Goal: Transaction & Acquisition: Obtain resource

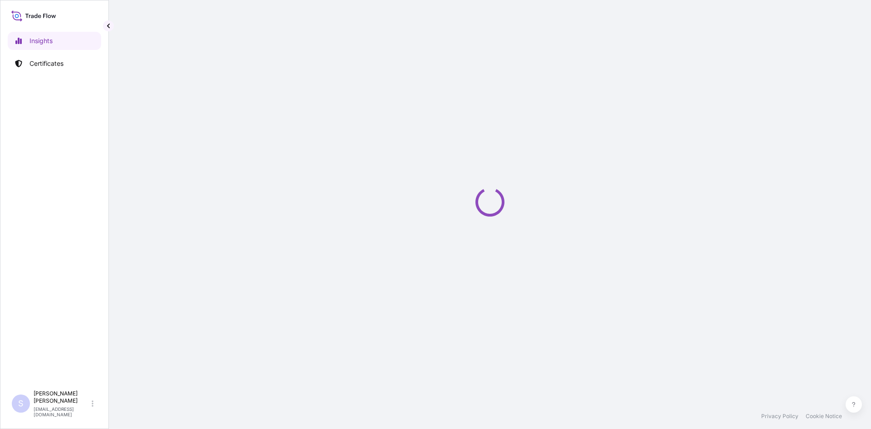
select select "2025"
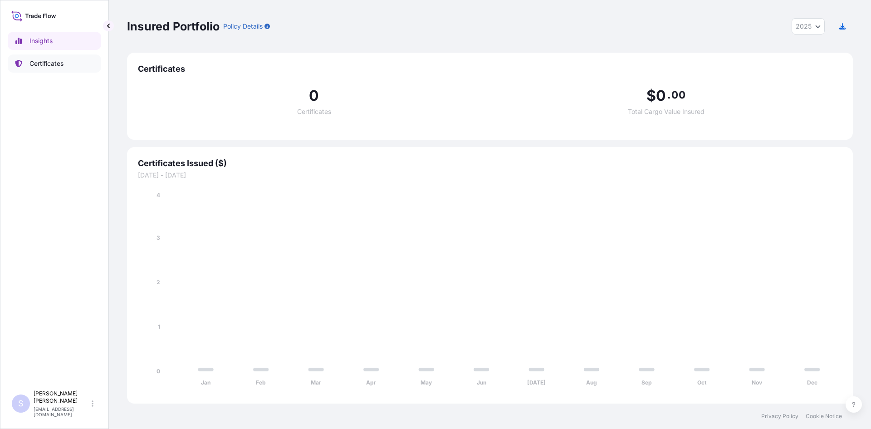
click at [37, 68] on link "Certificates" at bounding box center [54, 63] width 93 height 18
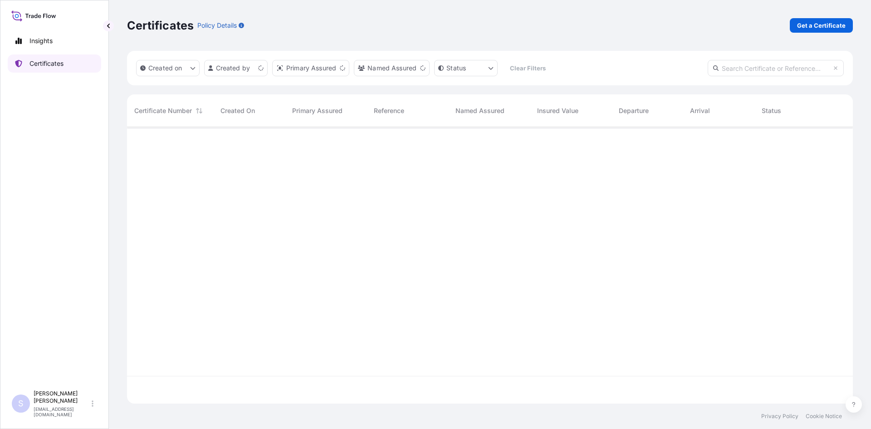
scroll to position [275, 719]
click at [815, 27] on p "Get a Certificate" at bounding box center [821, 25] width 49 height 9
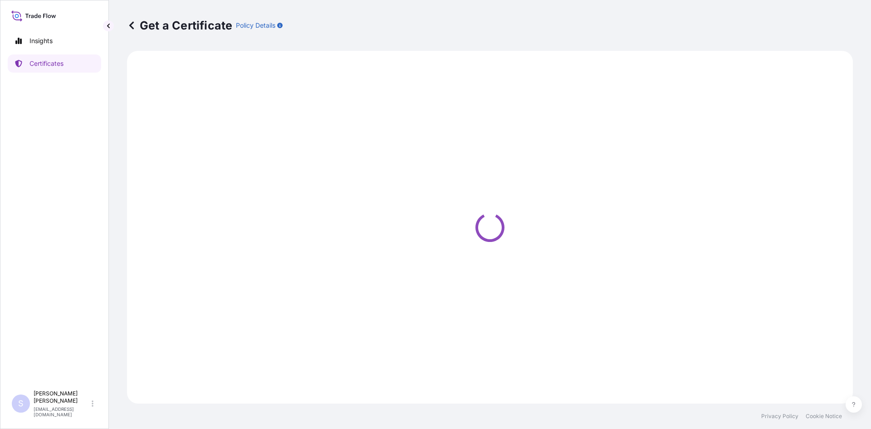
select select "Sea"
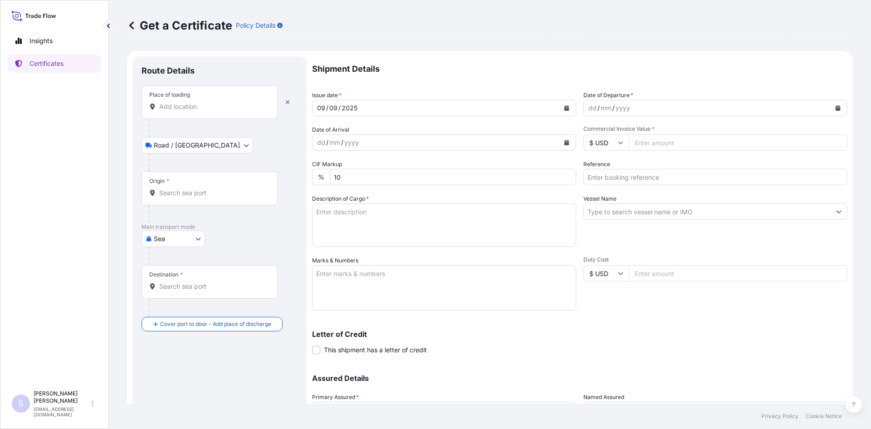
click at [203, 107] on input "Place of loading" at bounding box center [212, 106] width 107 height 9
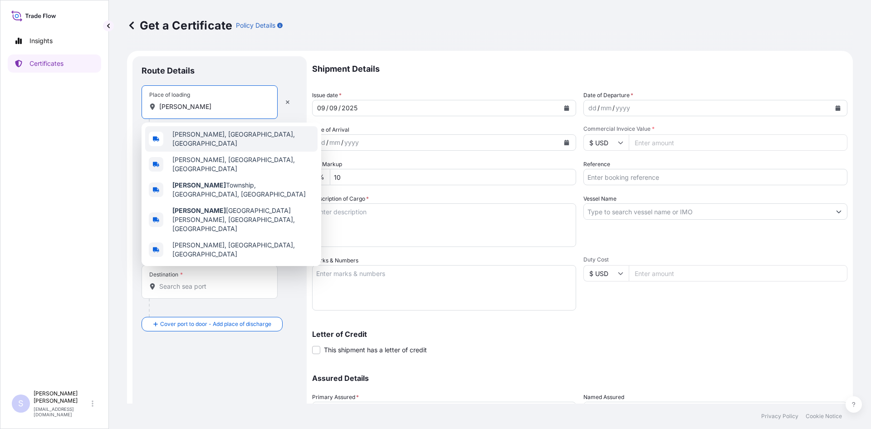
click at [196, 139] on span "[PERSON_NAME], [GEOGRAPHIC_DATA], [GEOGRAPHIC_DATA]" at bounding box center [243, 139] width 142 height 18
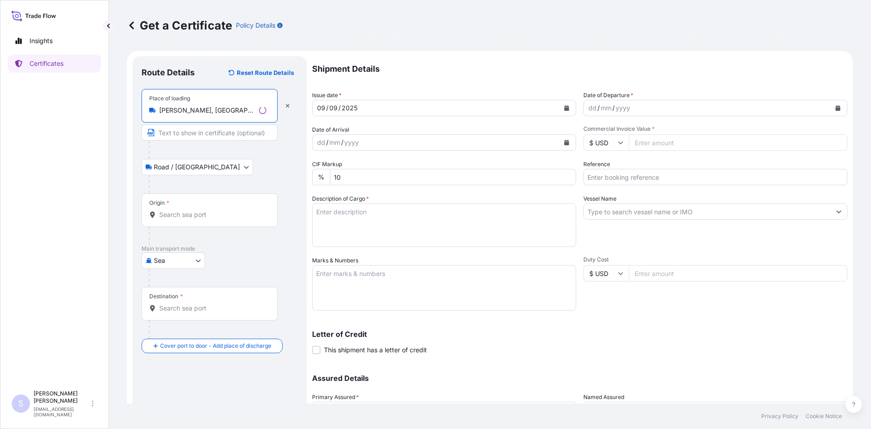
type input "[PERSON_NAME], [GEOGRAPHIC_DATA], [GEOGRAPHIC_DATA]"
click at [195, 217] on input "Origin *" at bounding box center [212, 214] width 107 height 9
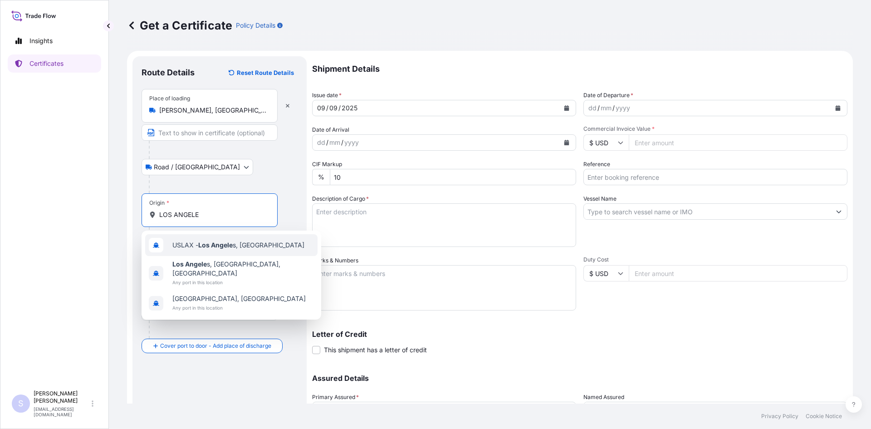
click at [190, 245] on span "USLAX - Los Angele s, [GEOGRAPHIC_DATA]" at bounding box center [238, 245] width 132 height 9
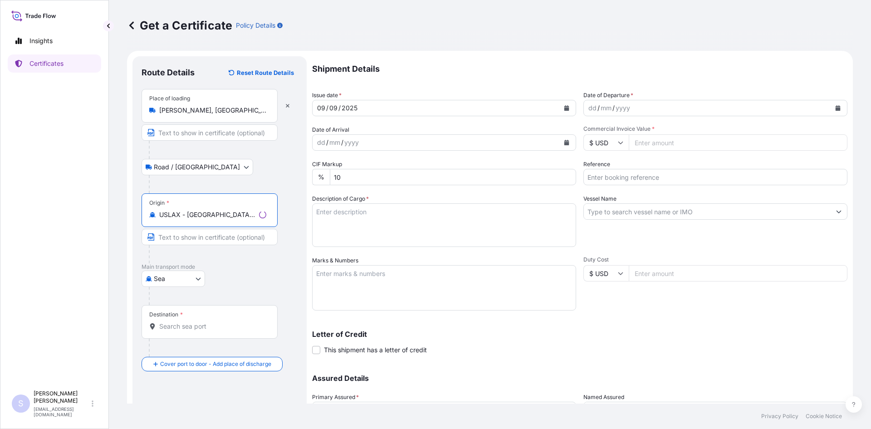
type input "USLAX - [GEOGRAPHIC_DATA], [GEOGRAPHIC_DATA]"
click at [188, 333] on div "Destination *" at bounding box center [210, 322] width 136 height 34
click at [188, 331] on input "Destination *" at bounding box center [212, 326] width 107 height 9
drag, startPoint x: 188, startPoint y: 333, endPoint x: 139, endPoint y: 324, distance: 49.9
click at [139, 324] on div "Route Details Reset Route Details Place of loading [GEOGRAPHIC_DATA], [GEOGRAPH…" at bounding box center [220, 267] width 174 height 423
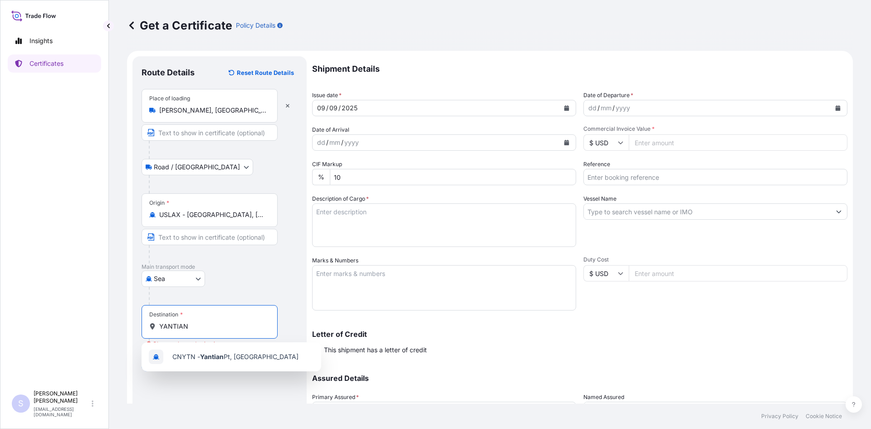
drag, startPoint x: 200, startPoint y: 325, endPoint x: 143, endPoint y: 322, distance: 57.8
click at [143, 322] on div "Destination * [PERSON_NAME]" at bounding box center [210, 322] width 136 height 34
type input "CNHUN - [GEOGRAPHIC_DATA], [GEOGRAPHIC_DATA]"
click at [831, 111] on button "Calendar" at bounding box center [838, 108] width 15 height 15
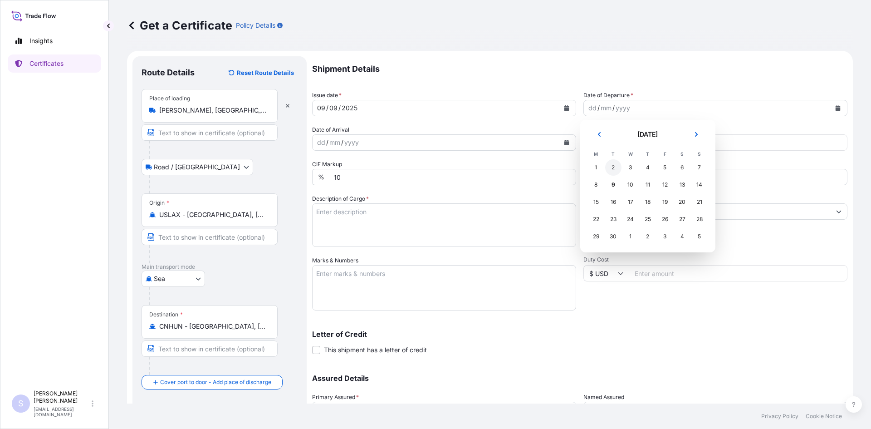
click at [613, 171] on div "2" at bounding box center [613, 167] width 16 height 16
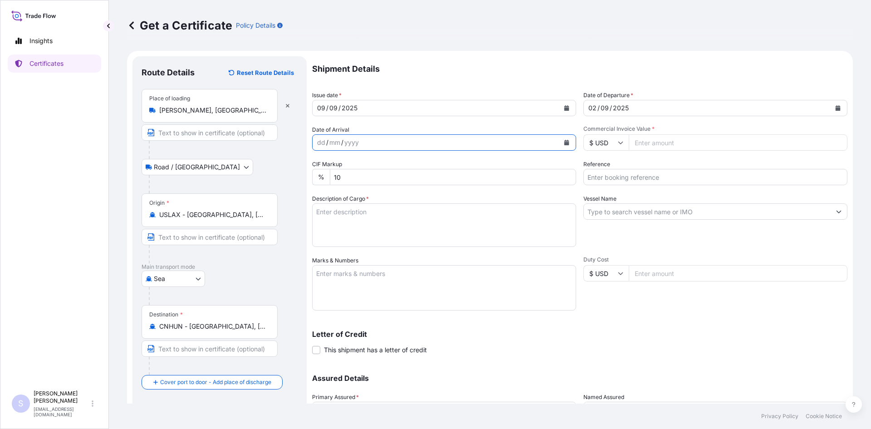
click at [565, 138] on button "Calendar" at bounding box center [567, 142] width 15 height 15
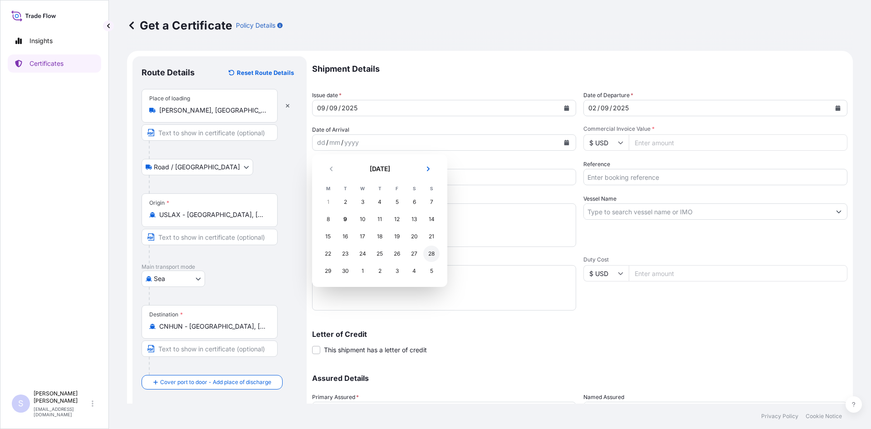
click at [431, 255] on div "28" at bounding box center [431, 254] width 16 height 16
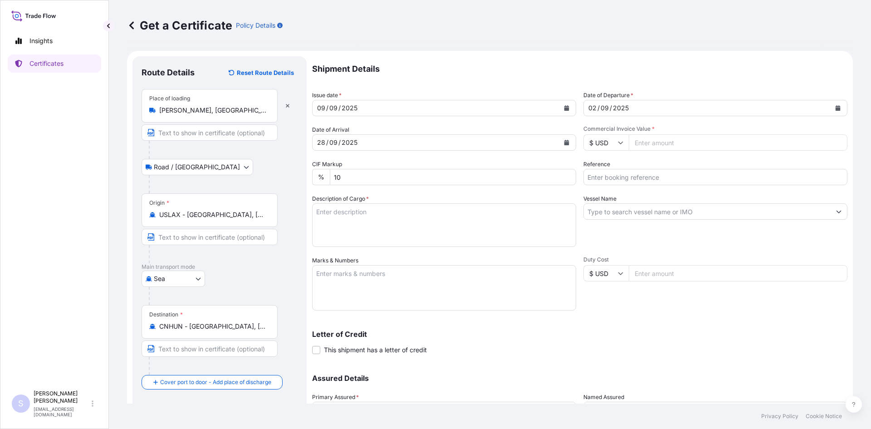
click at [655, 144] on input "Commercial Invoice Value *" at bounding box center [738, 142] width 219 height 16
type input "39526.71"
type input "2576715"
type textarea "280 BAGS SOFT SET STARCH 440 BAGS MIRA-THIL 468 STARCH"
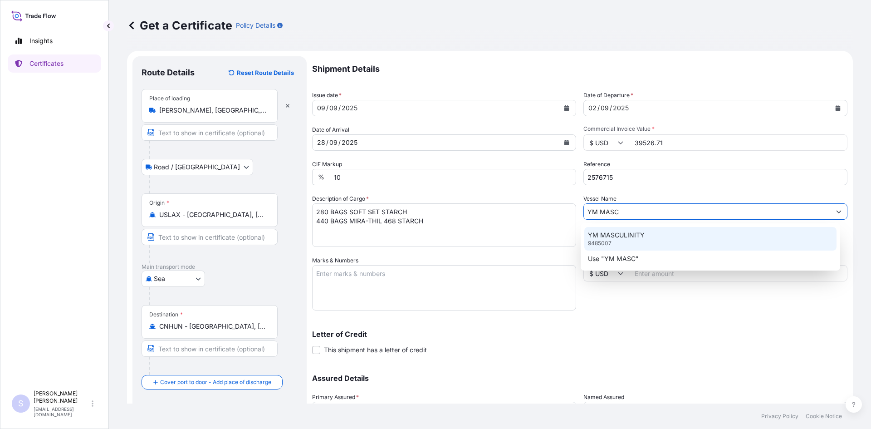
click at [690, 236] on div "YM MASCULINITY 9485007" at bounding box center [711, 239] width 253 height 24
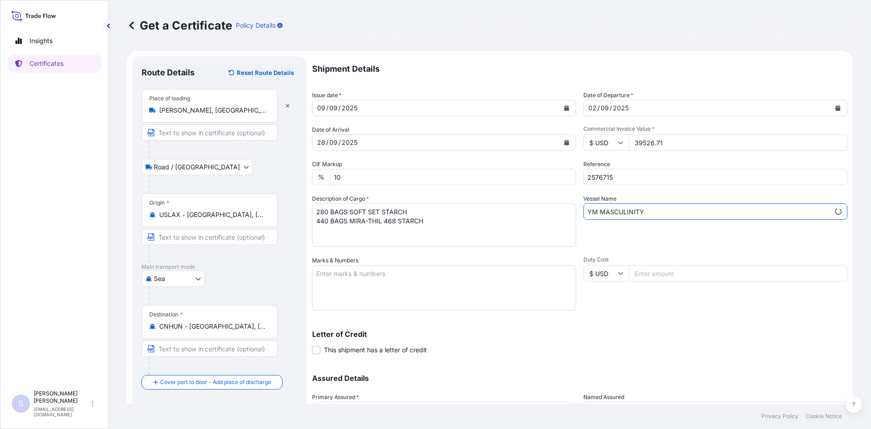
type input "YM MASCULINITY"
click at [398, 281] on textarea "Marks & Numbers" at bounding box center [444, 287] width 264 height 45
type textarea "ONEU0297019 0107175"
click at [455, 344] on div "Letter of Credit This shipment has a letter of credit Letter of credit * Letter…" at bounding box center [580, 342] width 536 height 24
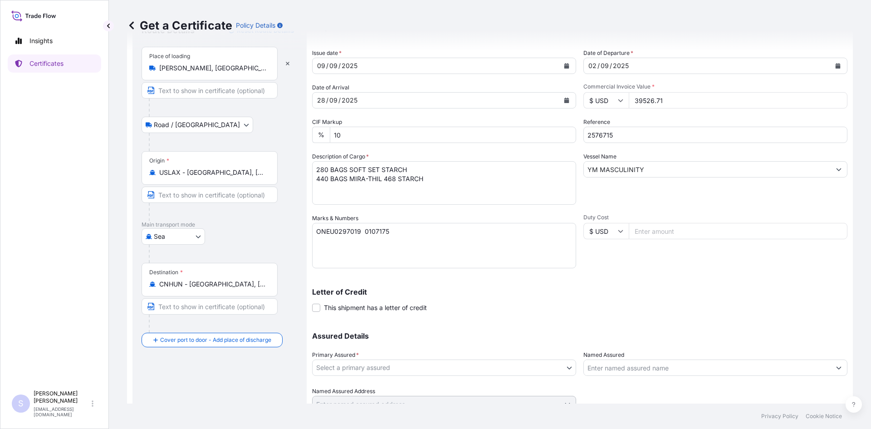
scroll to position [82, 0]
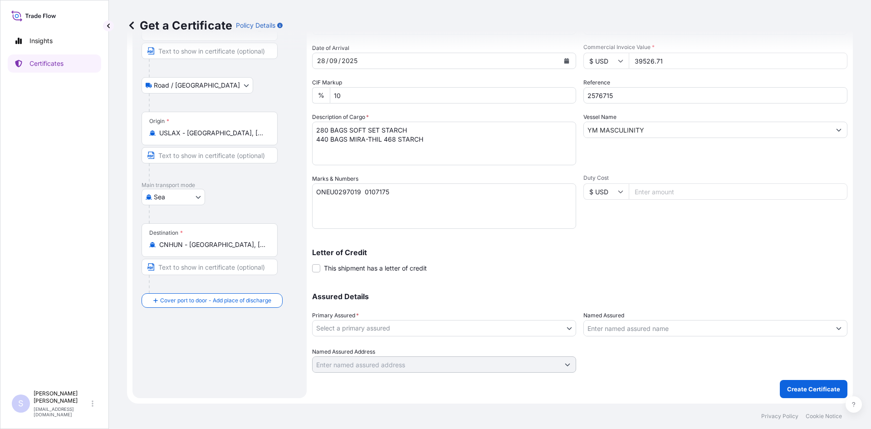
click at [448, 329] on body "Insights Certificates S [PERSON_NAME] [EMAIL_ADDRESS][DOMAIN_NAME] Get a Certif…" at bounding box center [435, 214] width 871 height 429
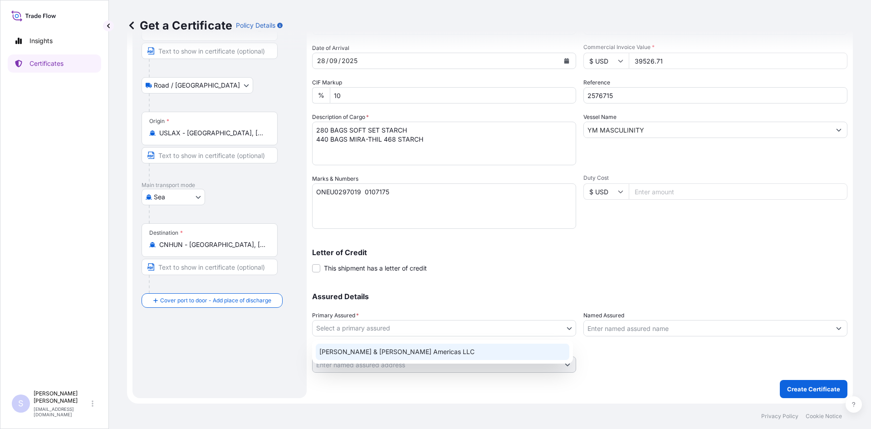
click at [400, 360] on div "[PERSON_NAME] & [PERSON_NAME] Americas LLC" at bounding box center [442, 352] width 261 height 24
click at [412, 357] on div "[PERSON_NAME] & [PERSON_NAME] Americas LLC" at bounding box center [443, 352] width 254 height 16
select select "31658"
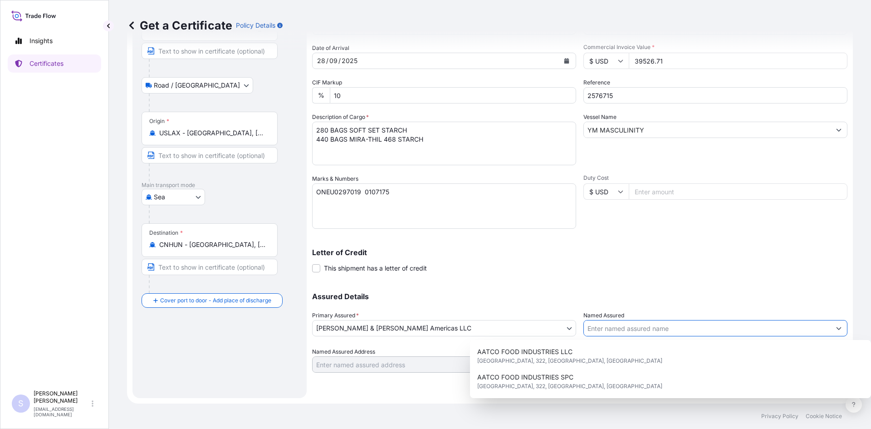
click at [636, 332] on input "Named Assured" at bounding box center [707, 328] width 247 height 16
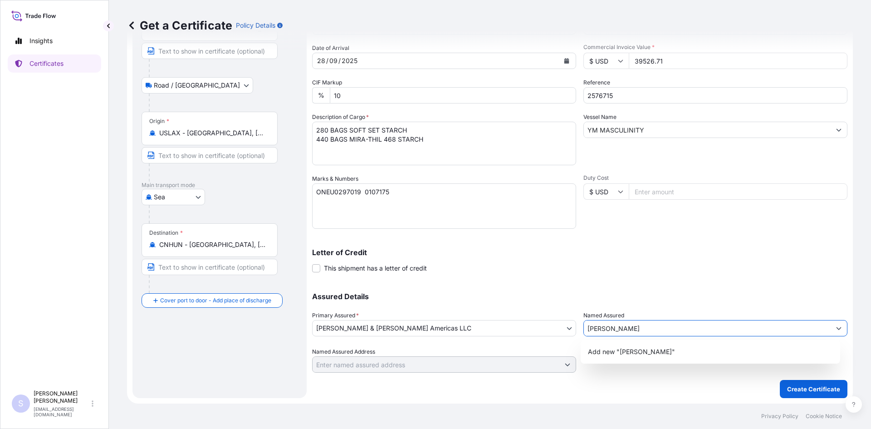
click at [594, 326] on input "[PERSON_NAME]" at bounding box center [707, 328] width 247 height 16
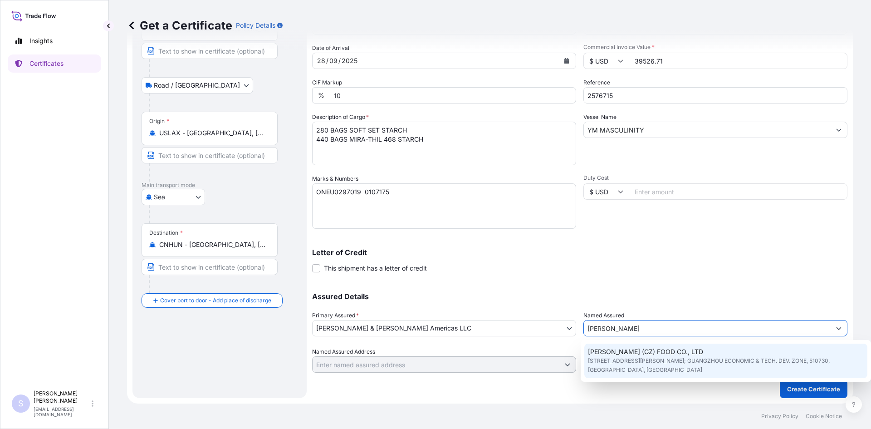
click at [650, 367] on span "[STREET_ADDRESS][PERSON_NAME]; GUANGZHOU ECONOMIC & TECH. DEV. ZONE, 510730, [G…" at bounding box center [726, 365] width 276 height 18
type input "[PERSON_NAME] (GZ) FOOD CO., LTD"
type input "[STREET_ADDRESS][PERSON_NAME]; GUANGZHOU ECONOMIC & TECH. DEV. ZONE"
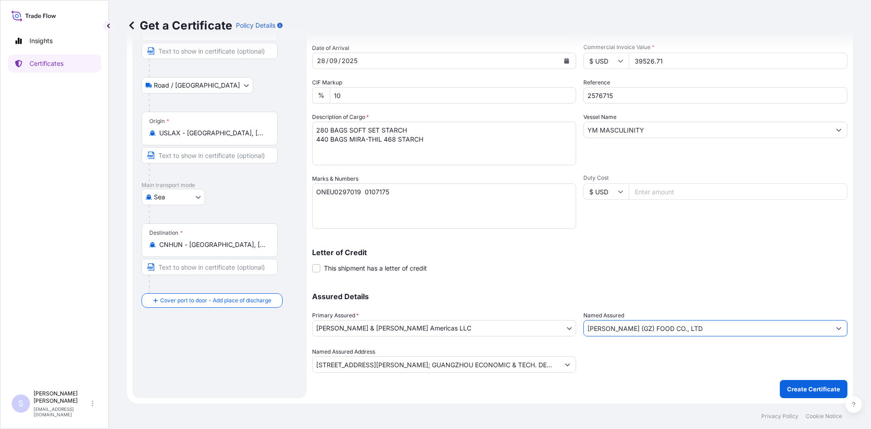
type input "[PERSON_NAME] (GZ) FOOD CO., LTD"
click at [805, 386] on p "Create Certificate" at bounding box center [813, 388] width 53 height 9
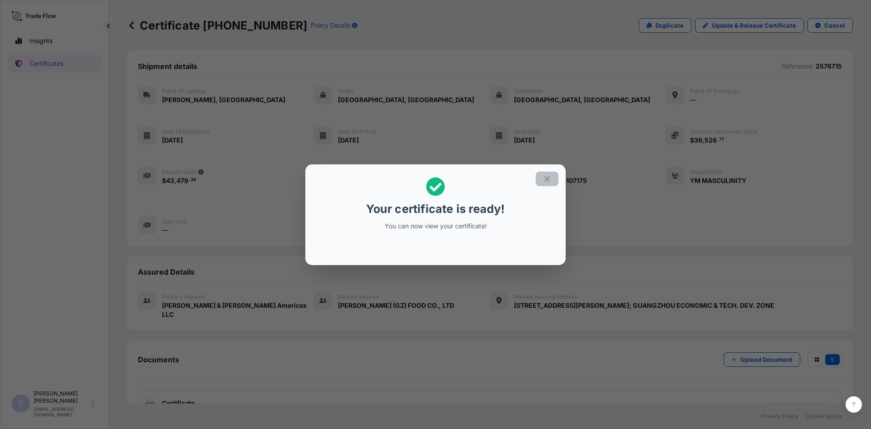
click at [549, 184] on button "button" at bounding box center [547, 179] width 23 height 15
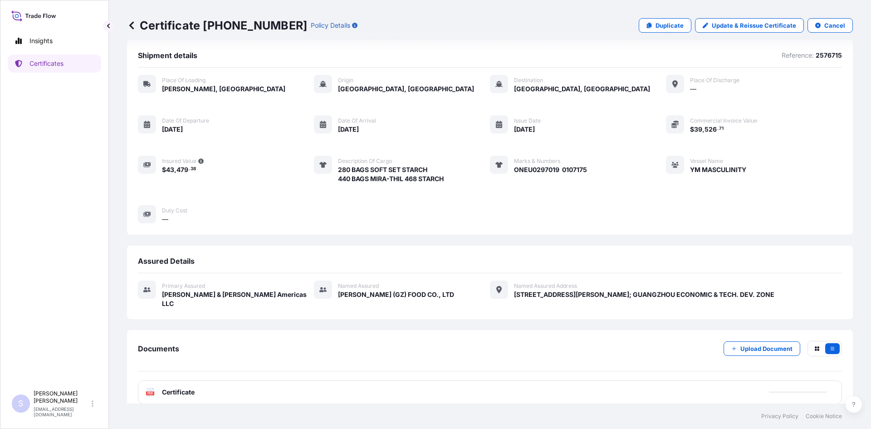
scroll to position [13, 0]
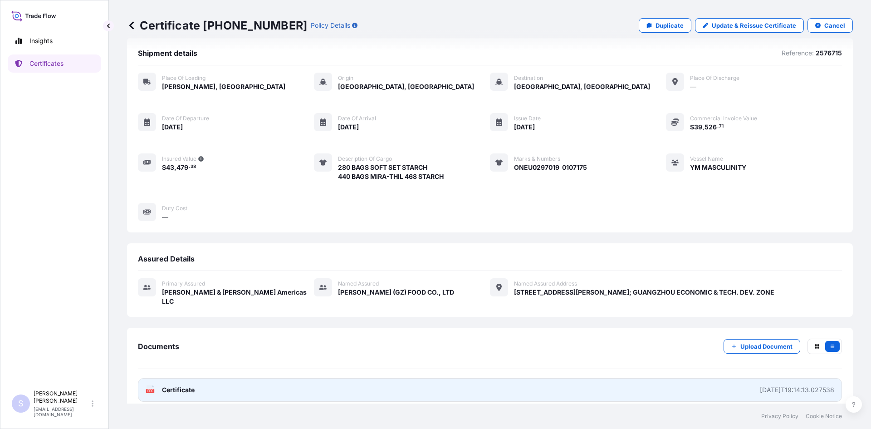
click at [157, 385] on div "PDF Certificate" at bounding box center [170, 389] width 49 height 9
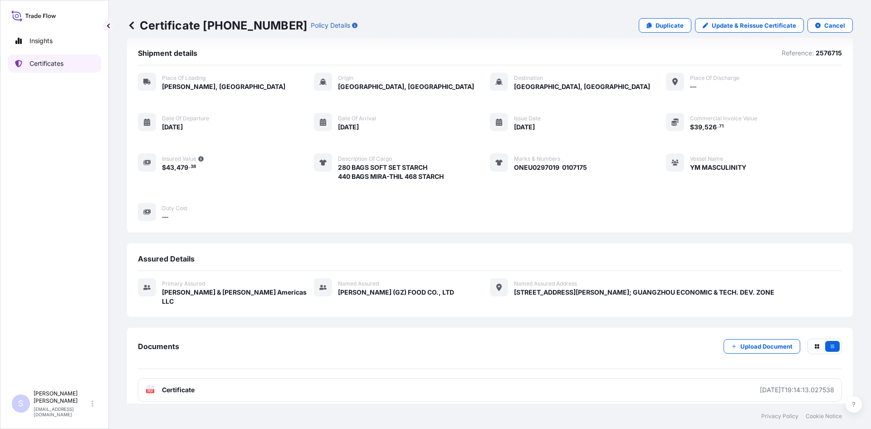
click at [75, 62] on link "Certificates" at bounding box center [54, 63] width 93 height 18
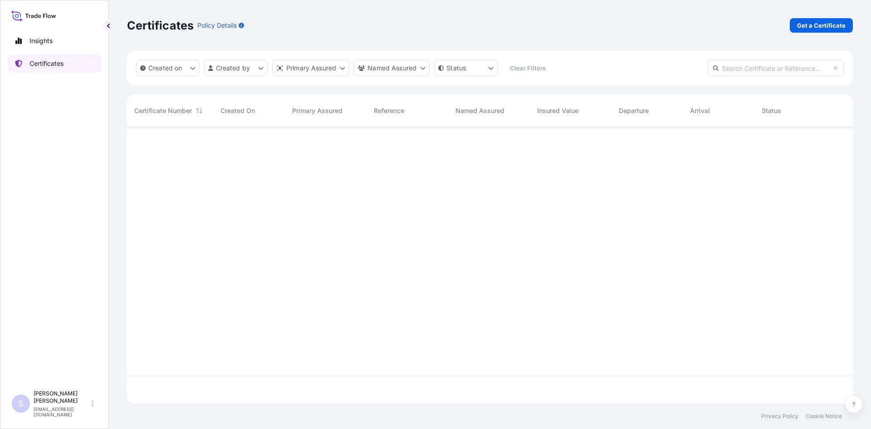
scroll to position [275, 719]
click at [813, 28] on p "Get a Certificate" at bounding box center [821, 25] width 49 height 9
select select "Road / [GEOGRAPHIC_DATA]"
select select "Sea"
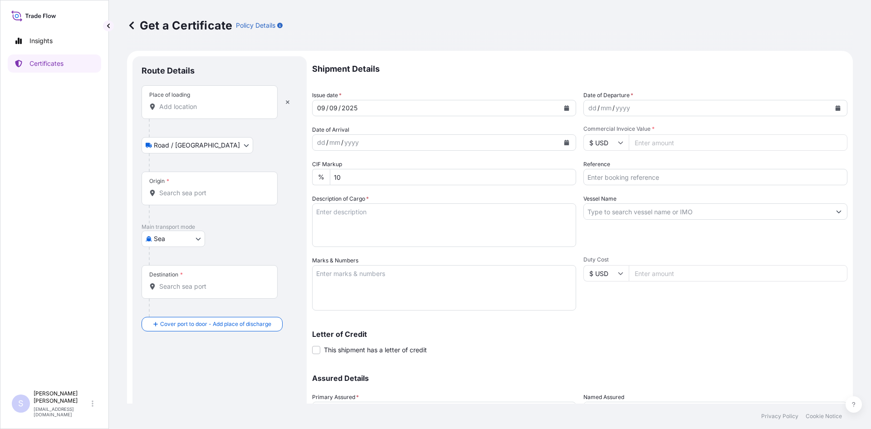
click at [197, 113] on div "Place of loading" at bounding box center [210, 102] width 136 height 34
click at [197, 111] on input "Place of loading" at bounding box center [212, 106] width 107 height 9
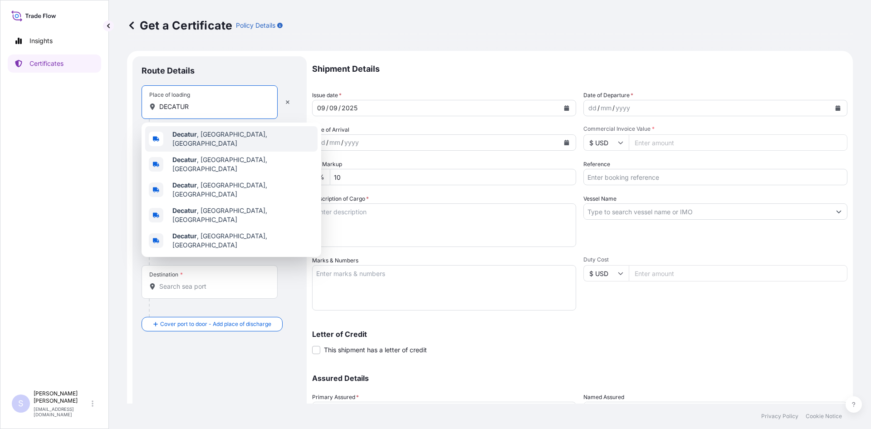
click at [196, 147] on div "Decatur , [GEOGRAPHIC_DATA], [GEOGRAPHIC_DATA]" at bounding box center [231, 138] width 172 height 25
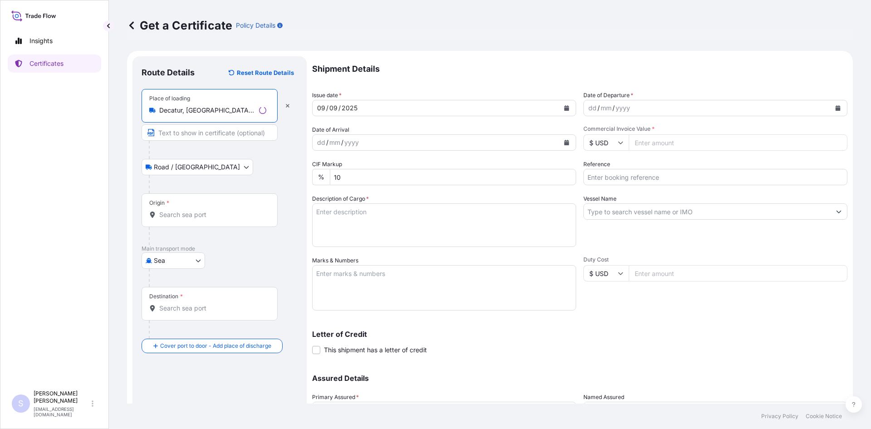
type input "Decatur, [GEOGRAPHIC_DATA], [GEOGRAPHIC_DATA]"
click at [203, 209] on div "Origin *" at bounding box center [210, 210] width 136 height 34
click at [203, 210] on input "Origin *" at bounding box center [212, 214] width 107 height 9
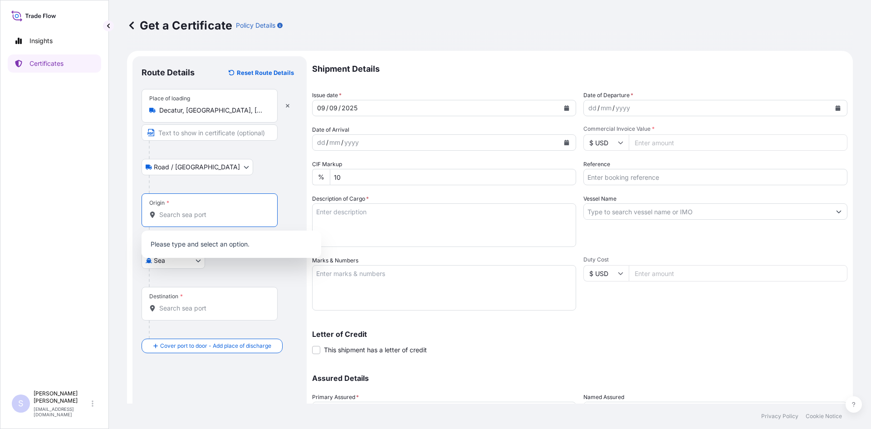
type input "K"
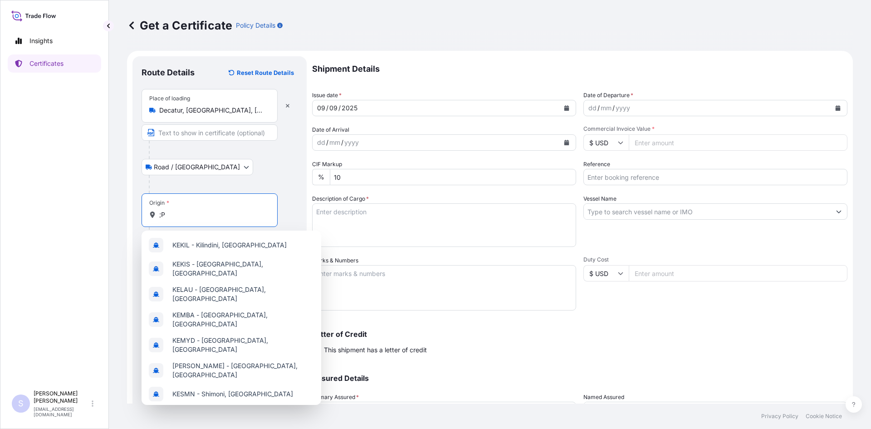
type input ";"
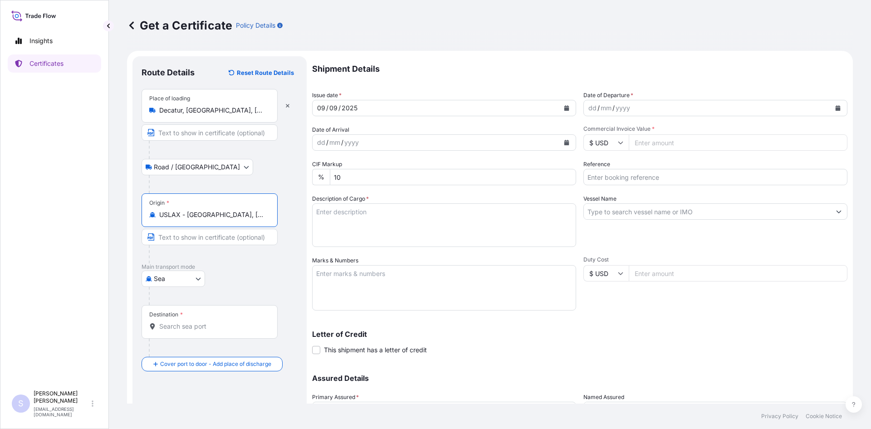
type input "USLAX - [GEOGRAPHIC_DATA], [GEOGRAPHIC_DATA]"
click at [200, 321] on div "Destination *" at bounding box center [210, 322] width 136 height 34
click at [200, 322] on input "Destination *" at bounding box center [212, 326] width 107 height 9
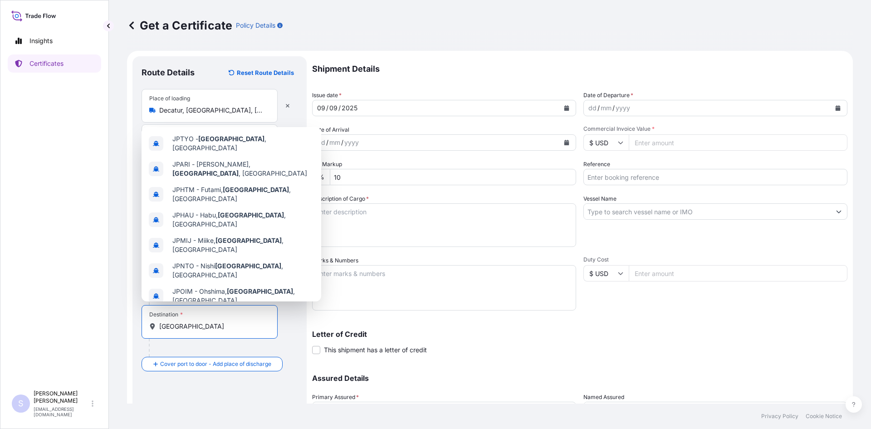
drag, startPoint x: 186, startPoint y: 326, endPoint x: 138, endPoint y: 317, distance: 49.0
click at [138, 317] on div "Route Details Reset Route Details Place of loading [GEOGRAPHIC_DATA], [GEOGRAPH…" at bounding box center [220, 267] width 174 height 423
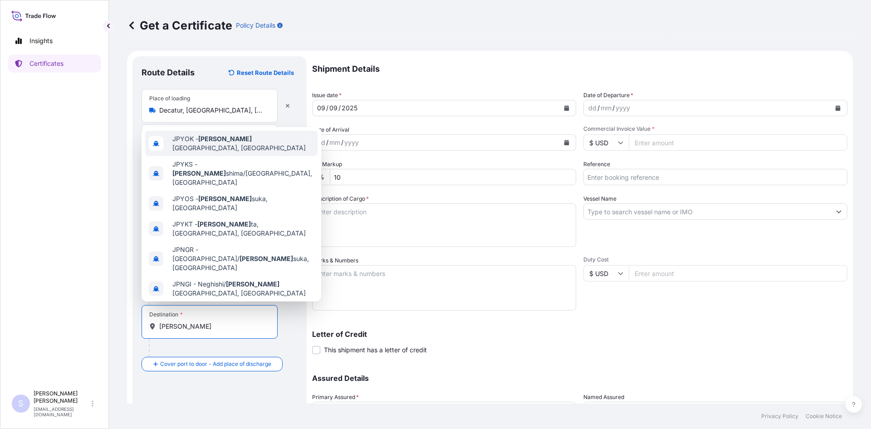
click at [224, 143] on span "JPYOK - [PERSON_NAME], [GEOGRAPHIC_DATA]" at bounding box center [243, 143] width 142 height 18
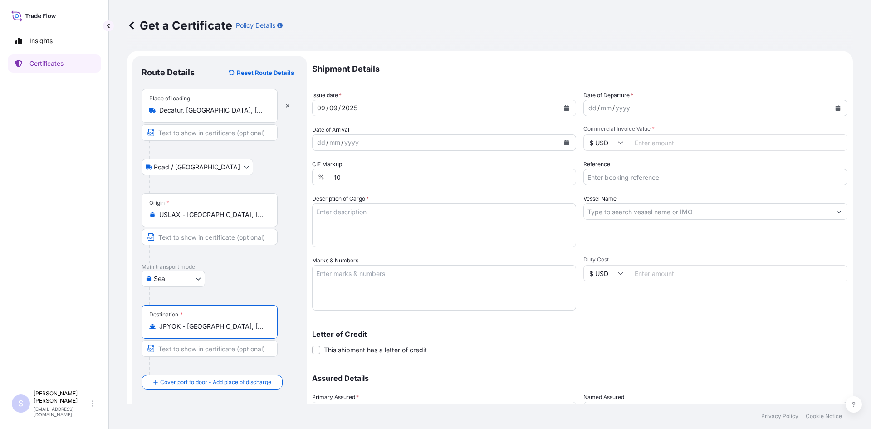
type input "JPYOK - [GEOGRAPHIC_DATA], [GEOGRAPHIC_DATA]"
click at [834, 103] on button "Calendar" at bounding box center [838, 108] width 15 height 15
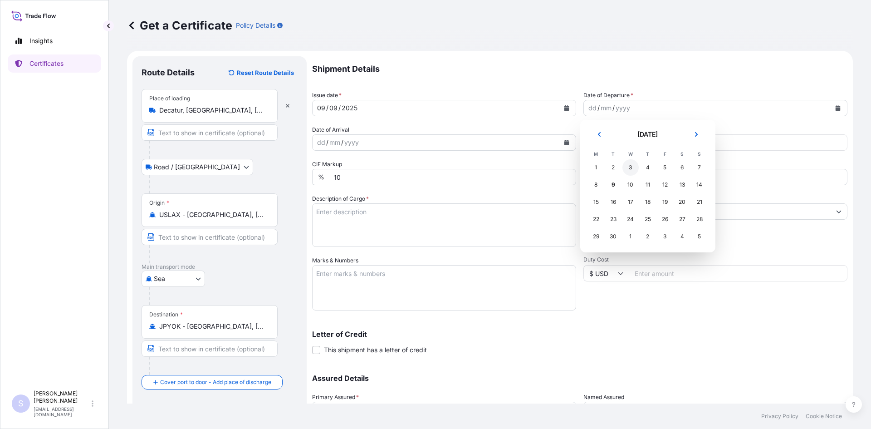
click at [629, 168] on div "3" at bounding box center [631, 167] width 16 height 16
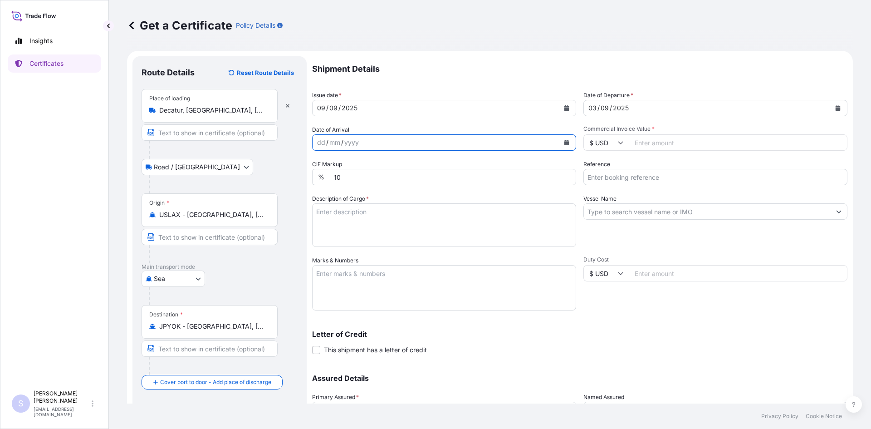
click at [565, 143] on icon "Calendar" at bounding box center [567, 142] width 5 height 5
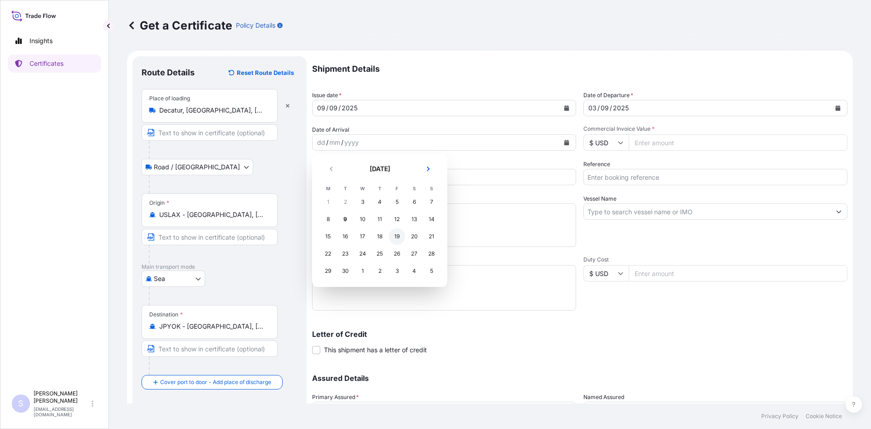
click at [393, 239] on div "19" at bounding box center [397, 236] width 16 height 16
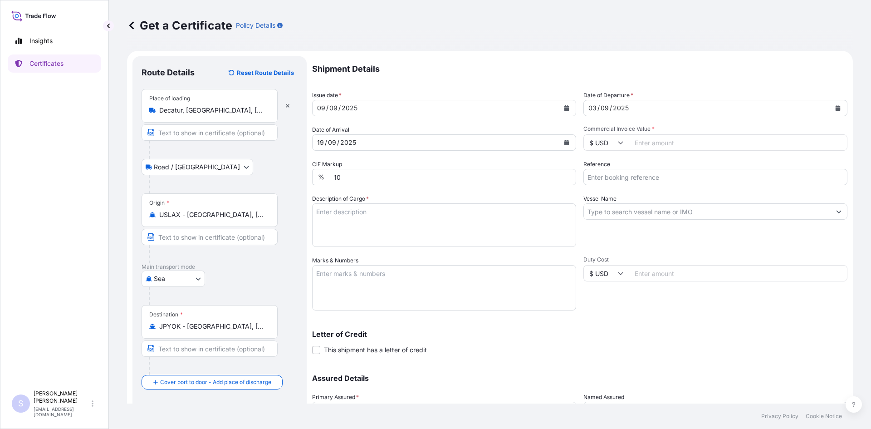
click at [669, 139] on input "Commercial Invoice Value *" at bounding box center [738, 142] width 219 height 16
click at [663, 145] on input "Commercial Invoice Value *" at bounding box center [738, 142] width 219 height 16
type input "119156.40"
type input "2571315-22"
type textarea "6120 BAGS STA-LITE III POLYDEXTROSE"
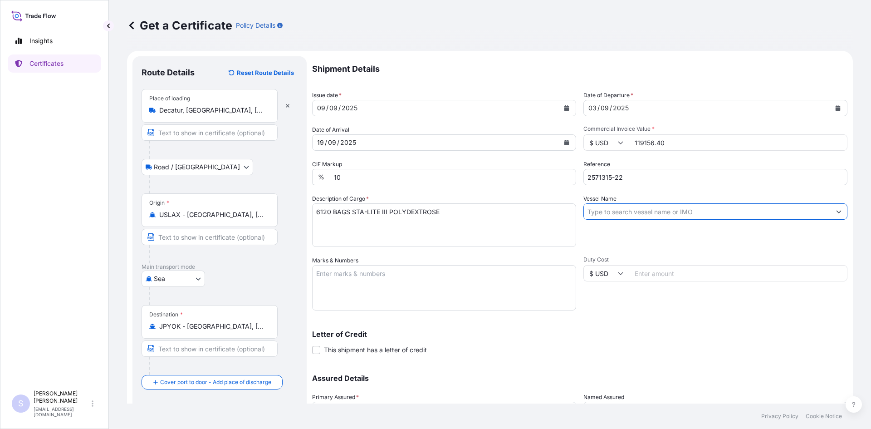
click at [622, 209] on input "Vessel Name" at bounding box center [707, 211] width 247 height 16
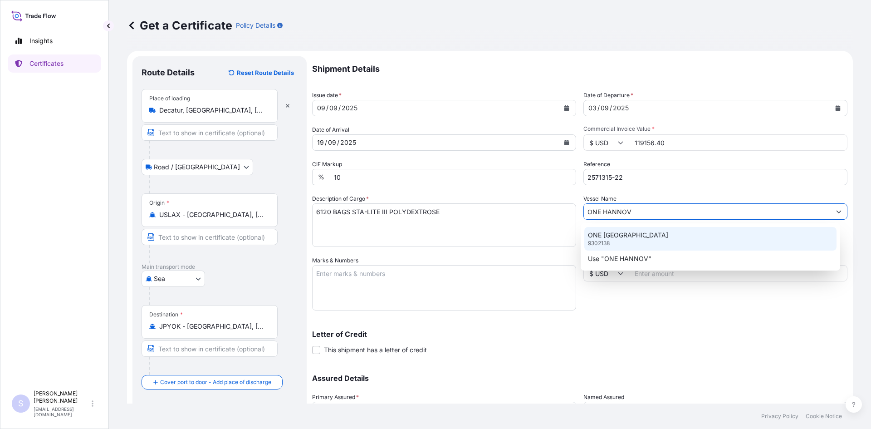
click at [614, 241] on div "ONE HANNOVER 9302138" at bounding box center [711, 239] width 253 height 24
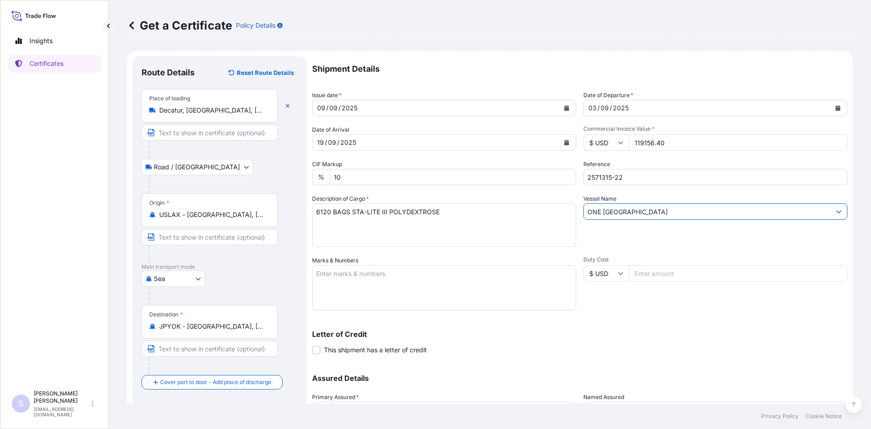
type input "ONE [GEOGRAPHIC_DATA]"
click at [386, 271] on textarea "Marks & Numbers" at bounding box center [444, 287] width 264 height 45
type textarea "BEAU5531310 0104597 BSIU9859669 0104599 FFAU6750900 0104598 ONEU0949837 0032961…"
click at [690, 310] on div "Shipment Details Issue date * [DATE] Date of Departure * [DATE] Date of Arrival…" at bounding box center [580, 255] width 536 height 398
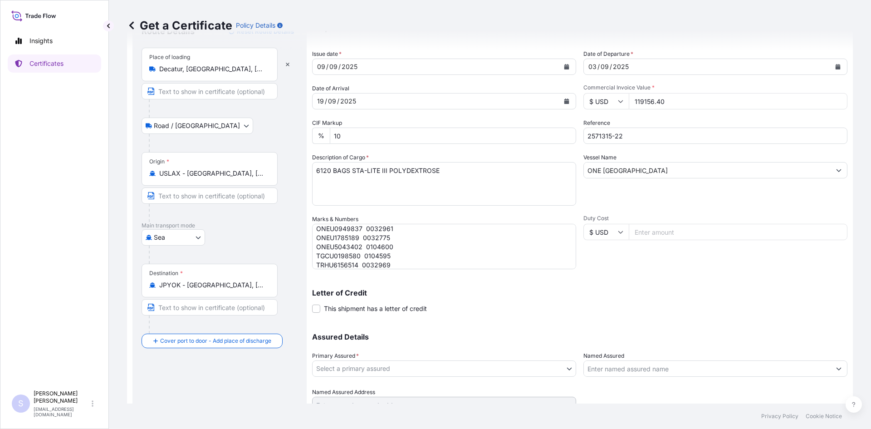
scroll to position [82, 0]
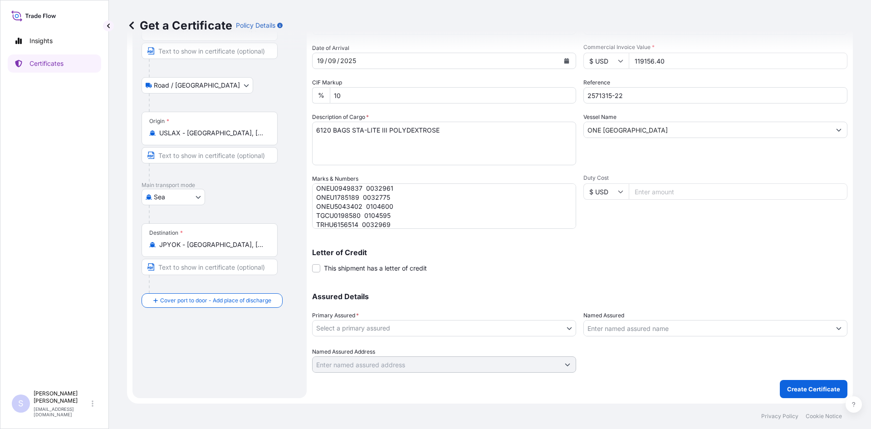
click at [418, 327] on body "Insights Certificates S [PERSON_NAME] [EMAIL_ADDRESS][DOMAIN_NAME] Get a Certif…" at bounding box center [435, 214] width 871 height 429
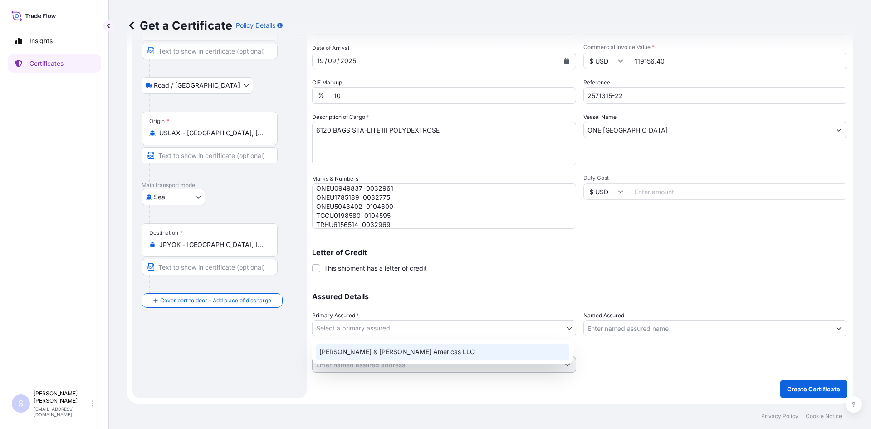
click at [388, 353] on div "[PERSON_NAME] & [PERSON_NAME] Americas LLC" at bounding box center [443, 352] width 254 height 16
select select "31658"
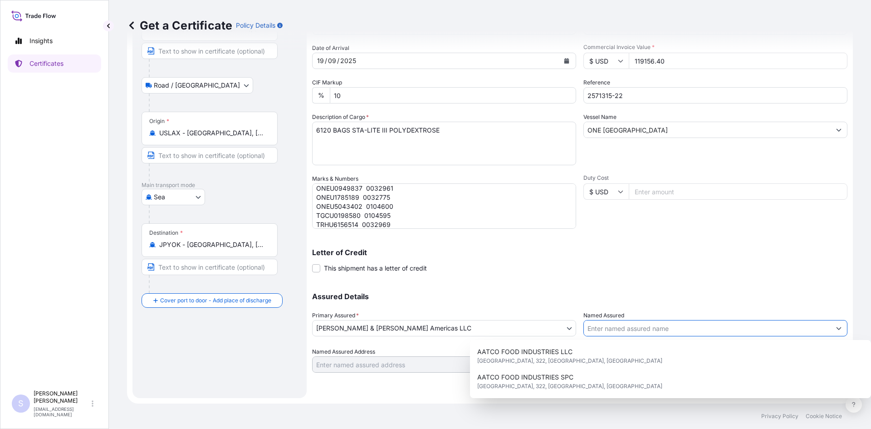
click at [633, 329] on input "Named Assured" at bounding box center [707, 328] width 247 height 16
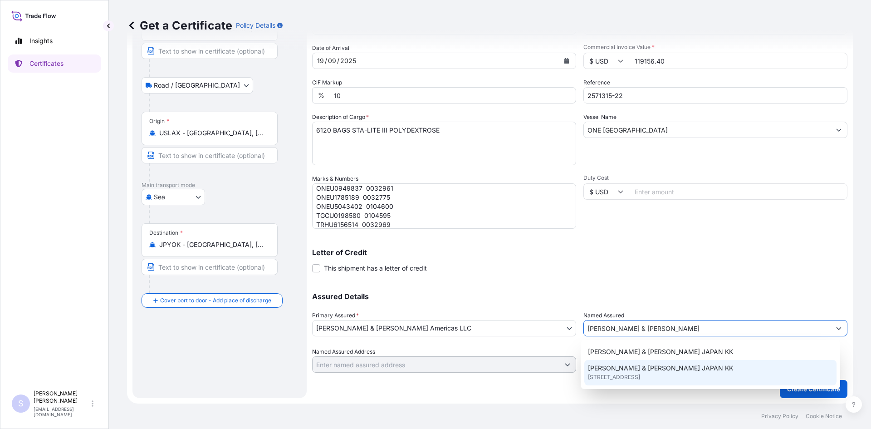
click at [637, 370] on span "[PERSON_NAME] & [PERSON_NAME] JAPAN KK" at bounding box center [660, 368] width 145 height 9
type input "[PERSON_NAME] & [PERSON_NAME] JAPAN KK"
type input "[GEOGRAPHIC_DATA]"
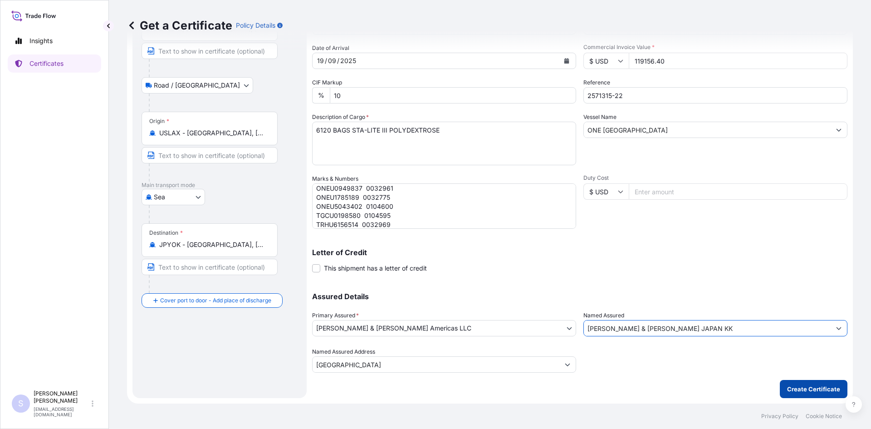
type input "[PERSON_NAME] & [PERSON_NAME] JAPAN KK"
click at [815, 384] on button "Create Certificate" at bounding box center [814, 389] width 68 height 18
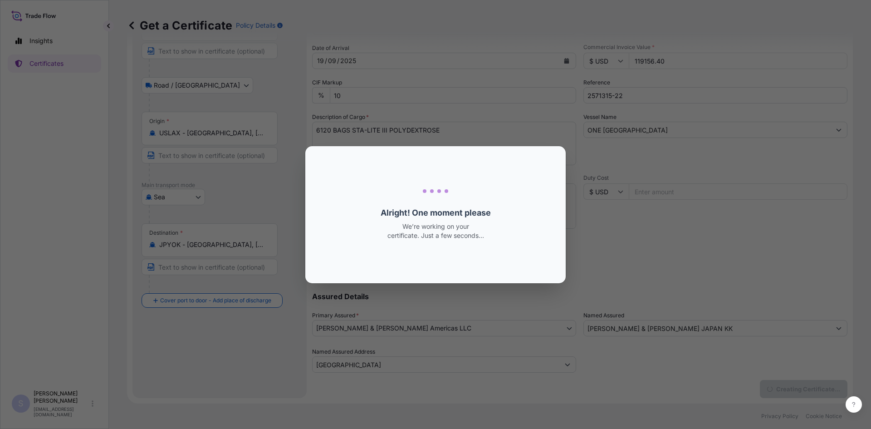
type input "[GEOGRAPHIC_DATA]"
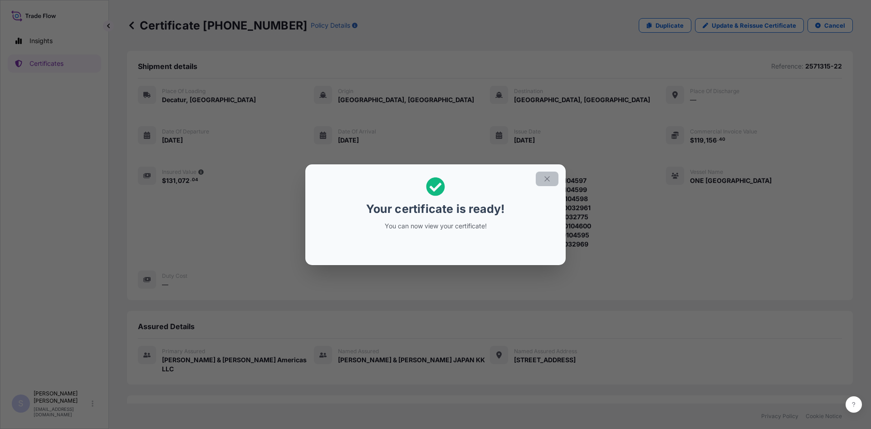
click at [549, 180] on icon "button" at bounding box center [547, 178] width 5 height 5
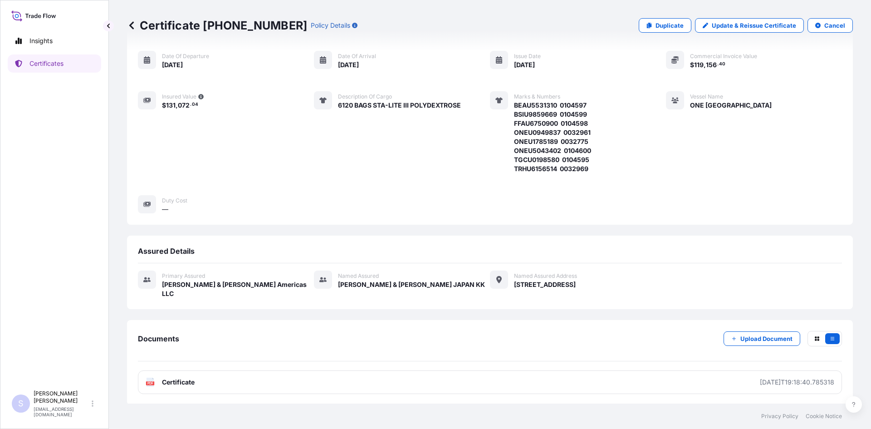
scroll to position [77, 0]
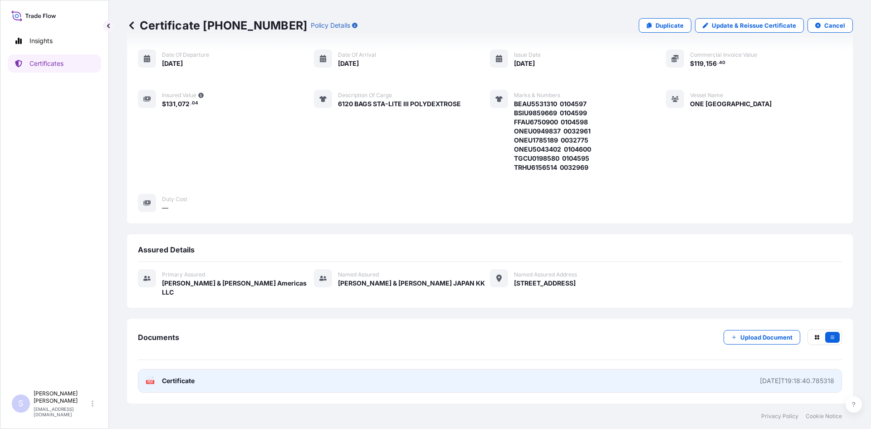
click at [149, 383] on text "PDF" at bounding box center [150, 381] width 6 height 3
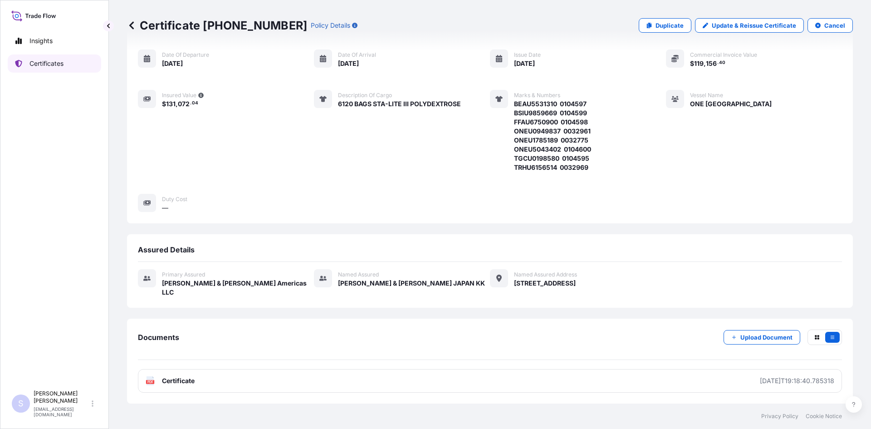
click at [34, 61] on p "Certificates" at bounding box center [46, 63] width 34 height 9
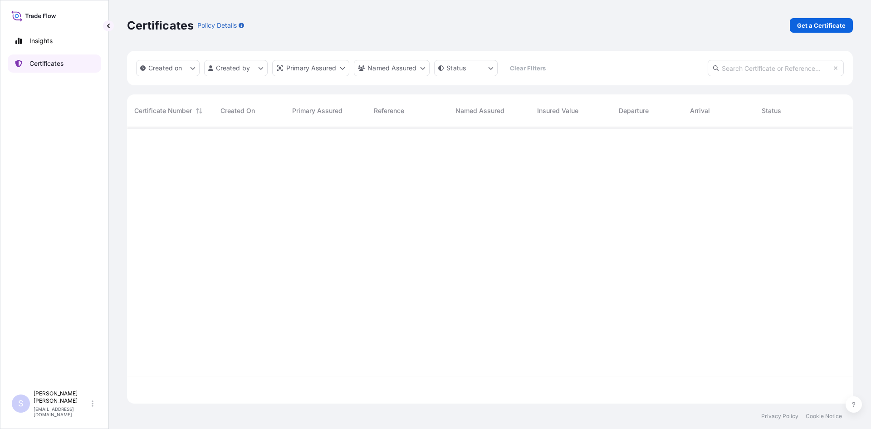
scroll to position [275, 719]
click at [797, 33] on div "Certificates Policy Details Get a Certificate" at bounding box center [490, 25] width 726 height 51
click at [797, 30] on link "Get a Certificate" at bounding box center [821, 25] width 63 height 15
select select "Road / [GEOGRAPHIC_DATA]"
select select "Sea"
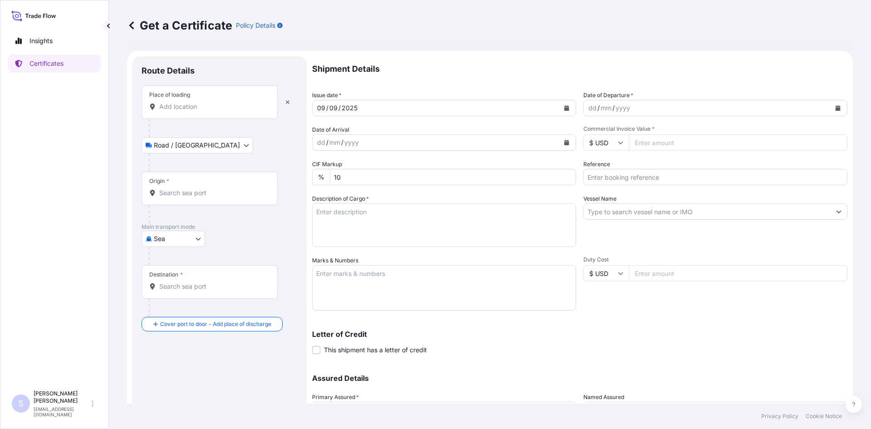
click at [182, 112] on div "Place of loading" at bounding box center [210, 102] width 136 height 34
click at [182, 111] on input "Place of loading" at bounding box center [212, 106] width 107 height 9
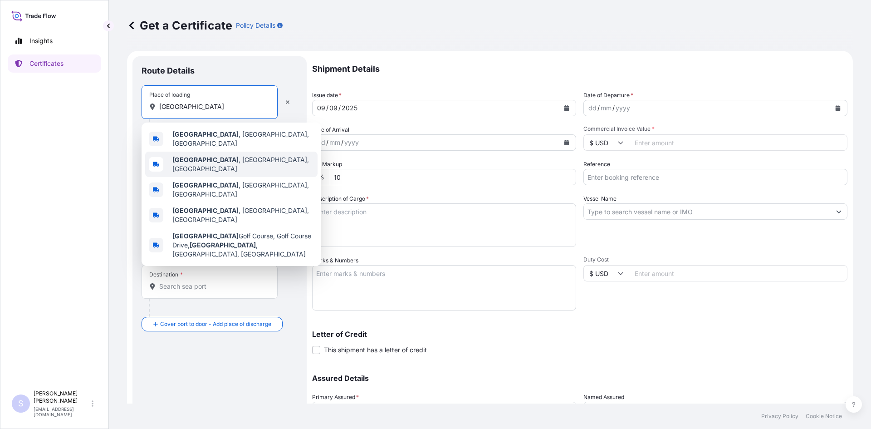
click at [200, 156] on b "[GEOGRAPHIC_DATA]" at bounding box center [205, 160] width 66 height 8
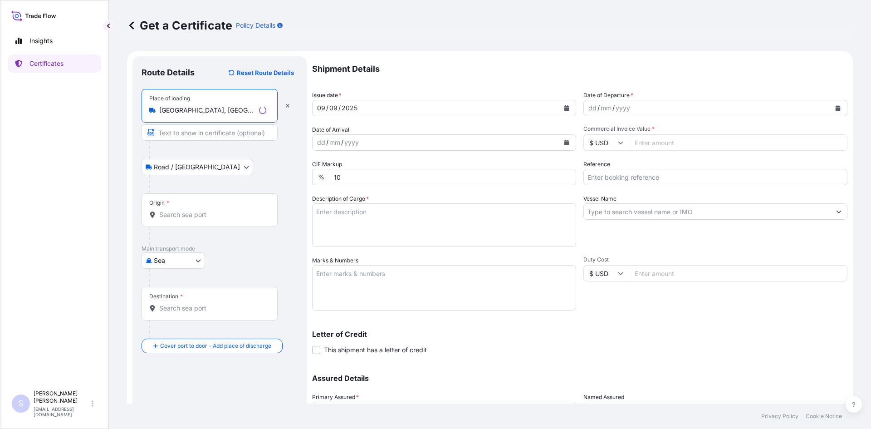
type input "[GEOGRAPHIC_DATA], [GEOGRAPHIC_DATA], [GEOGRAPHIC_DATA]"
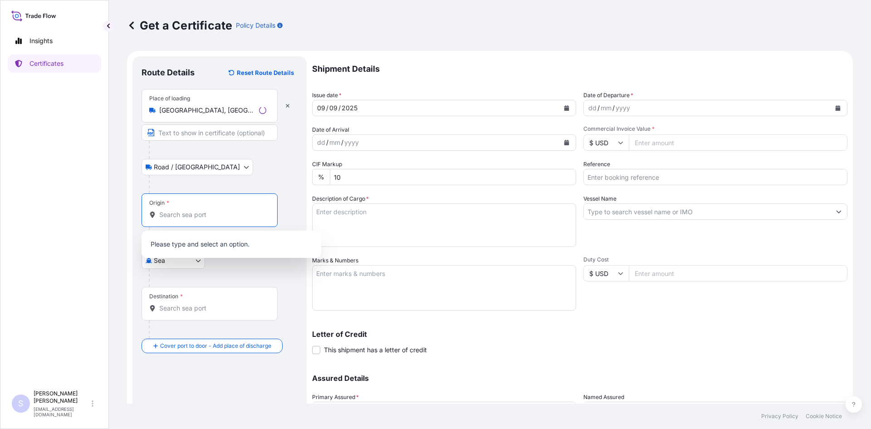
click at [193, 217] on input "Origin *" at bounding box center [212, 214] width 107 height 9
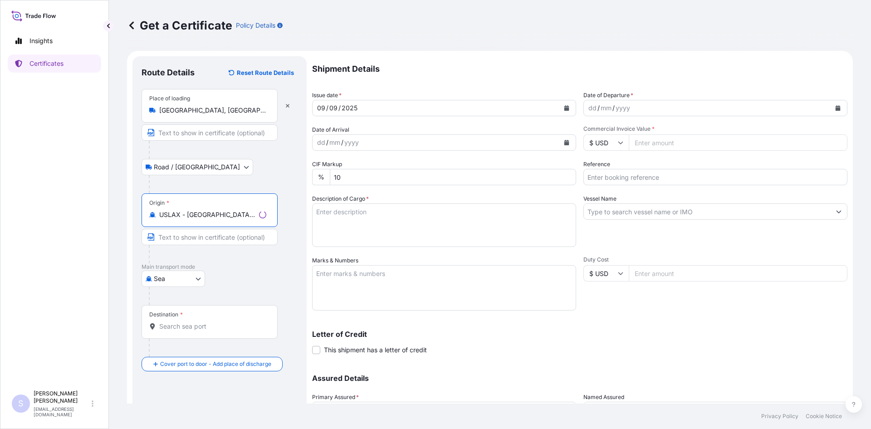
type input "USLAX - [GEOGRAPHIC_DATA], [GEOGRAPHIC_DATA]"
click at [178, 327] on input "Destination *" at bounding box center [212, 326] width 107 height 9
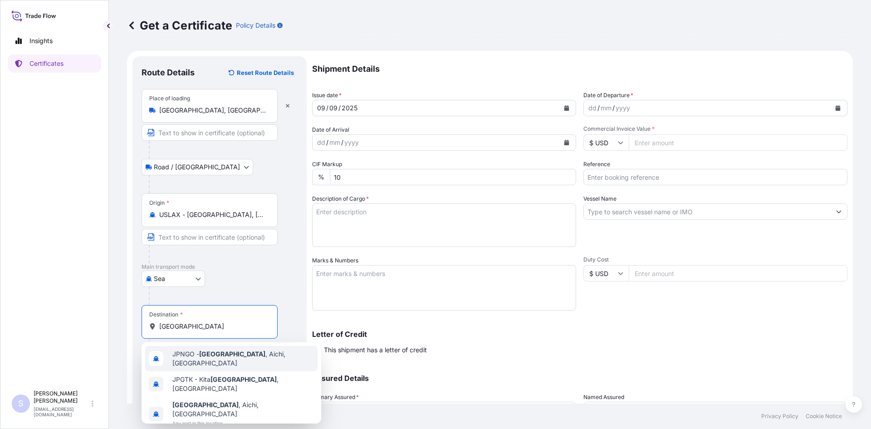
click at [188, 356] on span "JPNGO - [GEOGRAPHIC_DATA] , [GEOGRAPHIC_DATA], [GEOGRAPHIC_DATA]" at bounding box center [243, 358] width 142 height 18
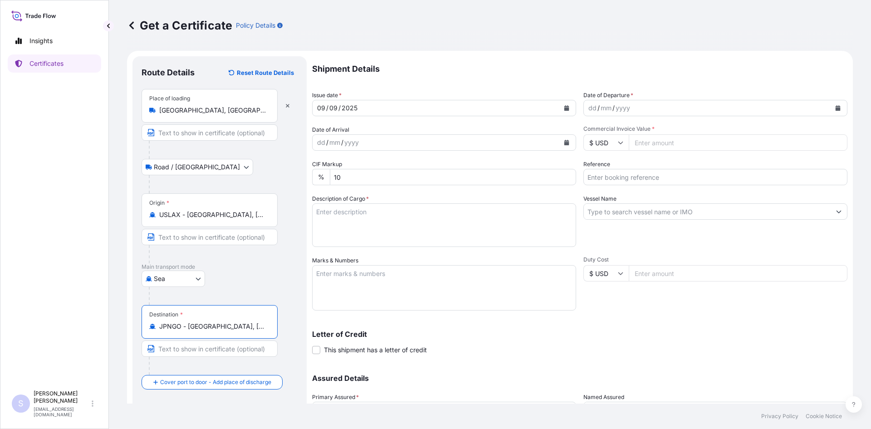
type input "JPNGO - [GEOGRAPHIC_DATA], [GEOGRAPHIC_DATA], [GEOGRAPHIC_DATA]"
click at [836, 109] on icon "Calendar" at bounding box center [838, 107] width 5 height 5
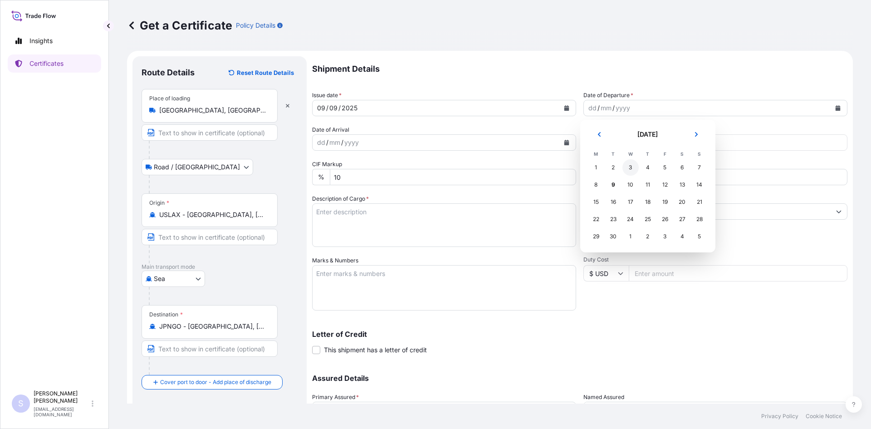
click at [634, 167] on div "3" at bounding box center [631, 167] width 16 height 16
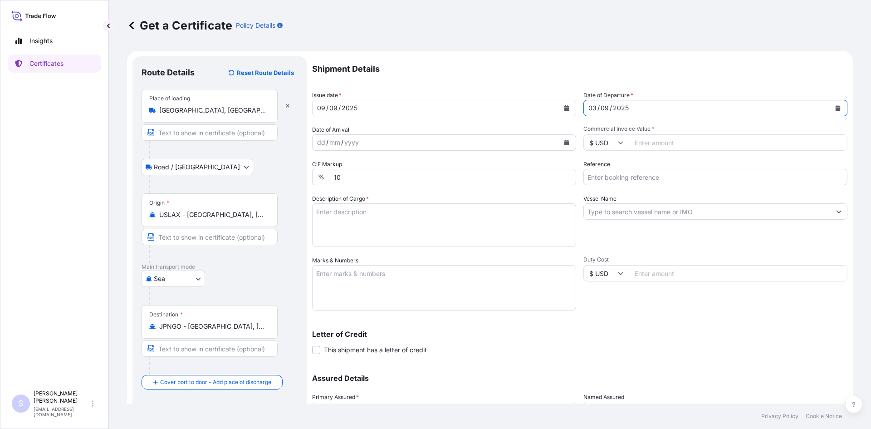
click at [566, 143] on button "Calendar" at bounding box center [567, 142] width 15 height 15
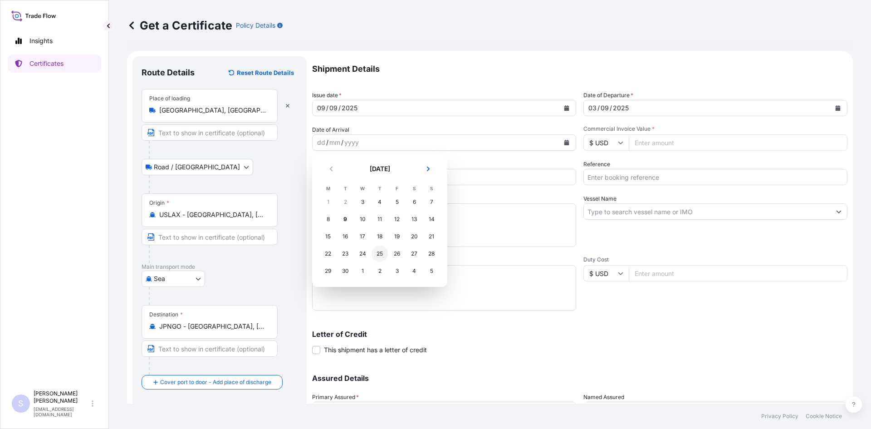
click at [388, 256] on div "25" at bounding box center [380, 254] width 16 height 16
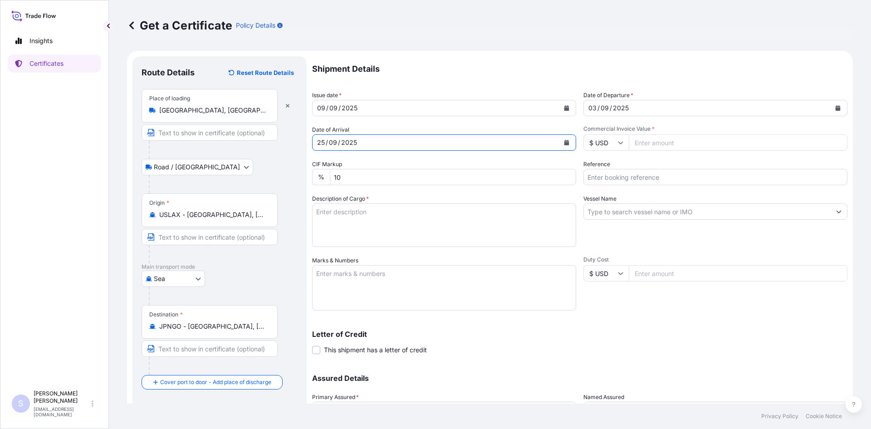
click at [568, 137] on button "Calendar" at bounding box center [567, 142] width 15 height 15
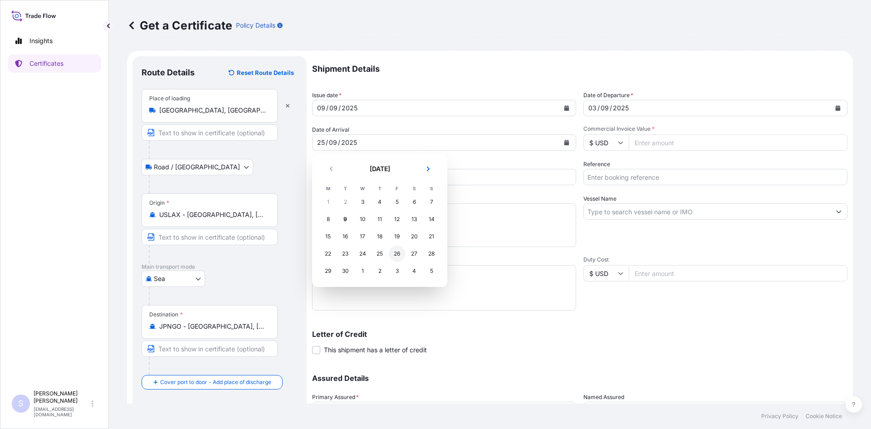
click at [394, 251] on div "26" at bounding box center [397, 254] width 16 height 16
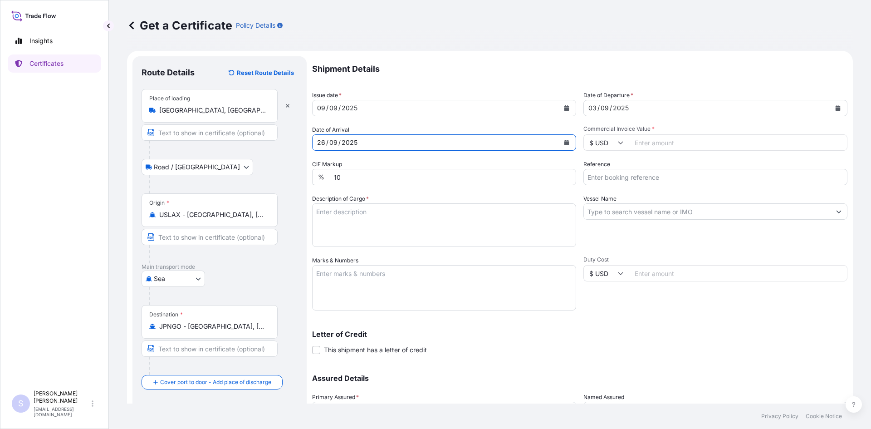
click at [668, 143] on input "Commercial Invoice Value *" at bounding box center [738, 142] width 219 height 16
click at [652, 141] on input "Commercial Invoice Value *" at bounding box center [738, 142] width 219 height 16
type input "62227.74"
type input "2577468-70"
type textarea "60 BAGS STA-LITE III EXP"
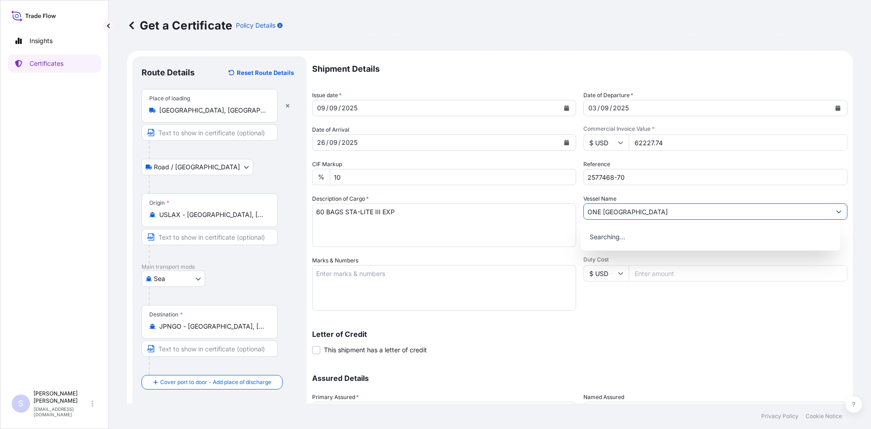
type input "ONE [GEOGRAPHIC_DATA]"
click at [370, 280] on textarea "Marks & Numbers" at bounding box center [444, 287] width 264 height 45
click at [423, 277] on textarea "TCKU4833270 UL-4914546" at bounding box center [444, 287] width 264 height 45
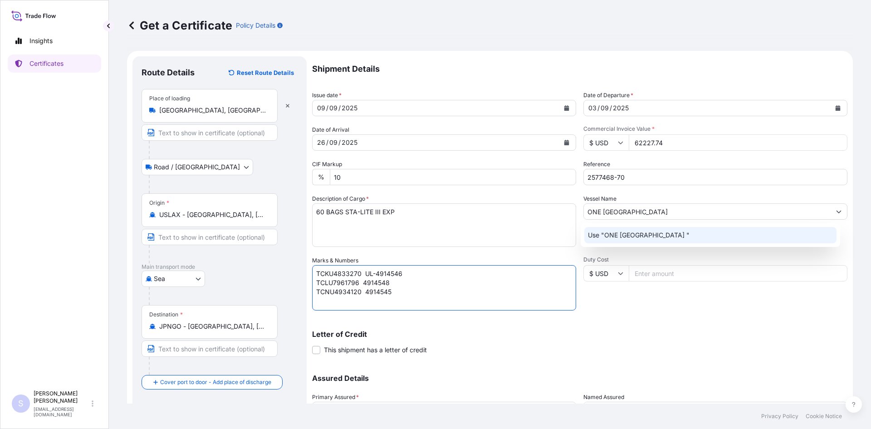
type textarea "TCKU4833270 UL-4914546 TCLU7961796 4914548 TCNU4934120 4914545"
click at [610, 312] on div "Shipment Details Issue date * [DATE] Date of Departure * [DATE] Date of Arrival…" at bounding box center [580, 255] width 536 height 398
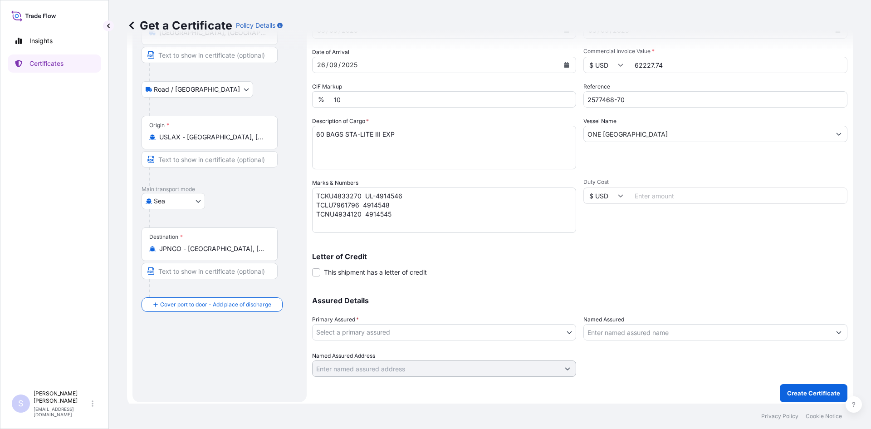
scroll to position [82, 0]
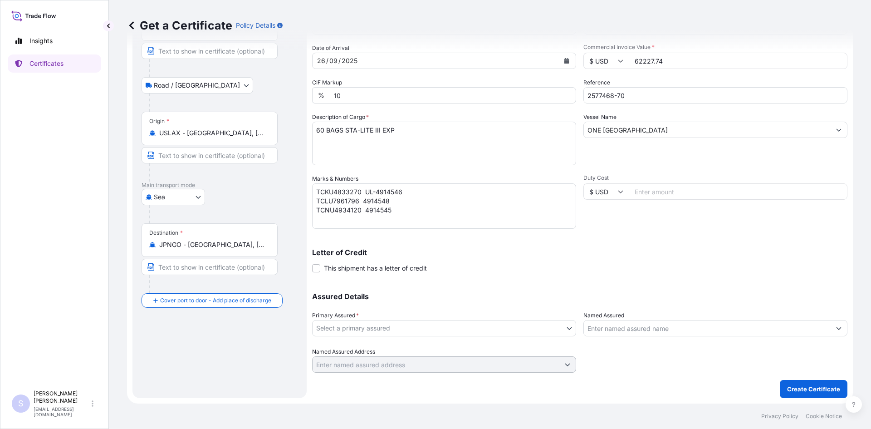
click at [405, 325] on body "Insights Certificates S [PERSON_NAME] [EMAIL_ADDRESS][DOMAIN_NAME] Get a Certif…" at bounding box center [435, 214] width 871 height 429
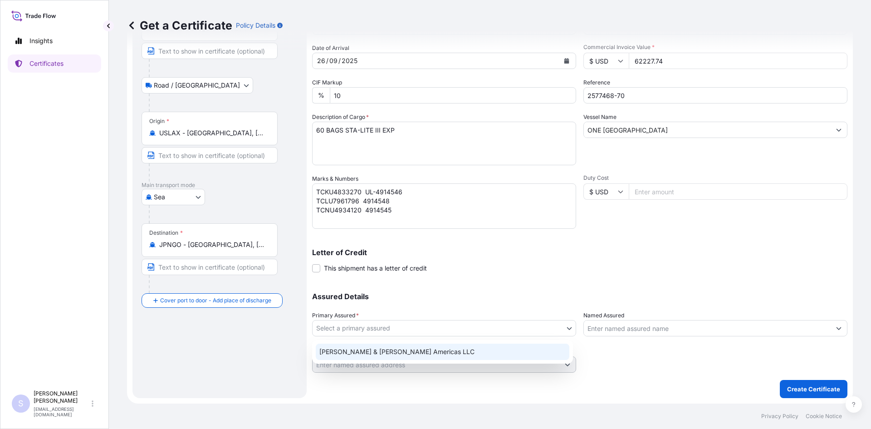
click at [380, 351] on div "[PERSON_NAME] & [PERSON_NAME] Americas LLC" at bounding box center [443, 352] width 254 height 16
select select "31658"
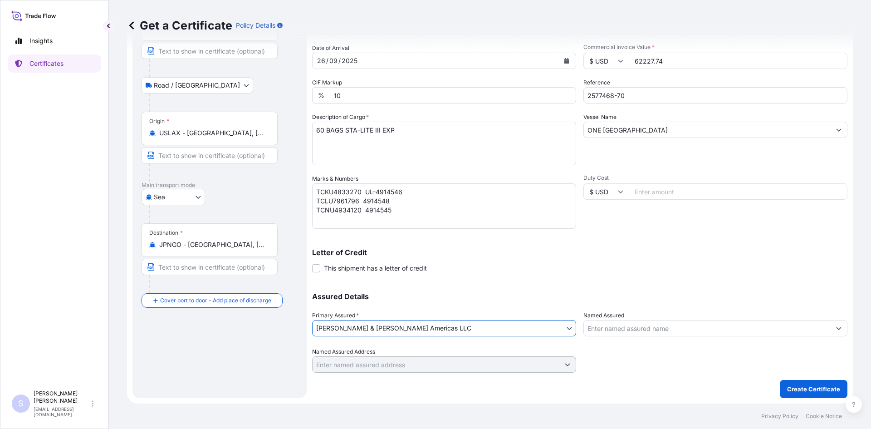
click at [620, 336] on div at bounding box center [716, 328] width 264 height 16
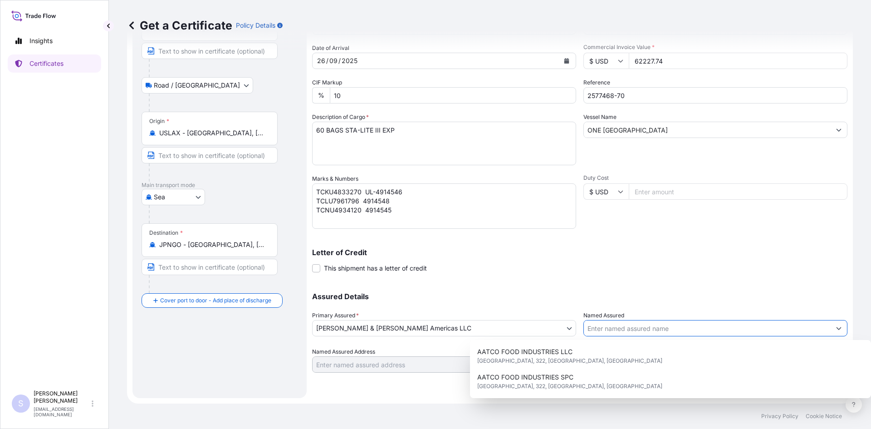
click at [622, 329] on input "Named Assured" at bounding box center [707, 328] width 247 height 16
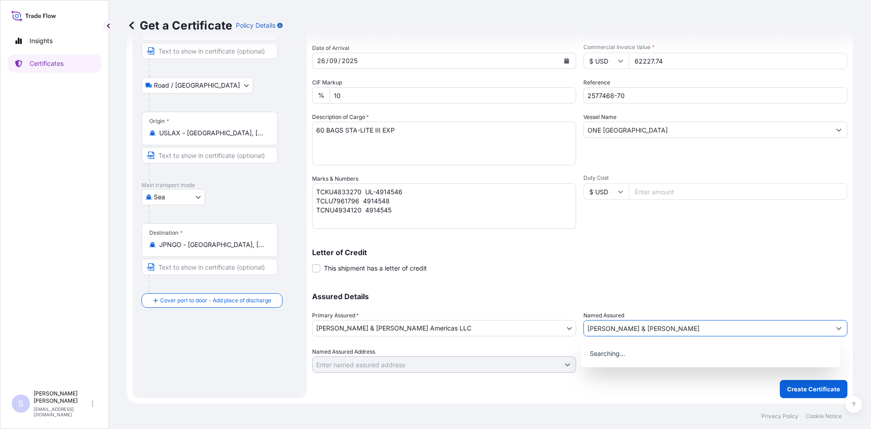
type input "[PERSON_NAME] & [PERSON_NAME]"
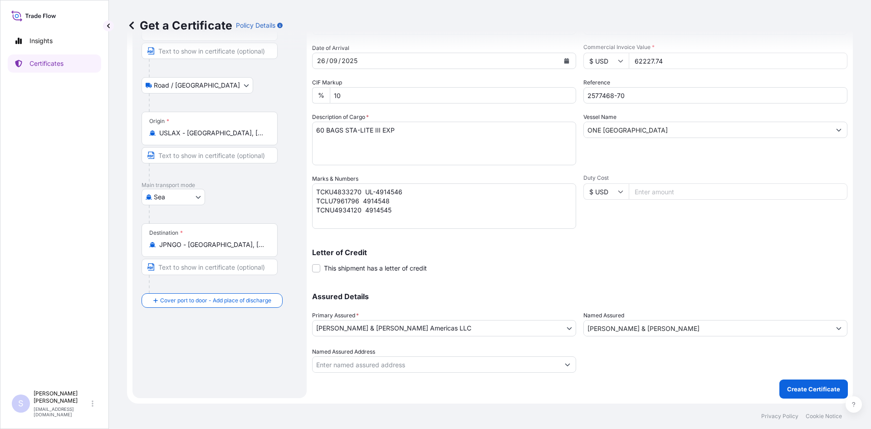
click at [639, 332] on input "[PERSON_NAME] & [PERSON_NAME]" at bounding box center [707, 328] width 247 height 16
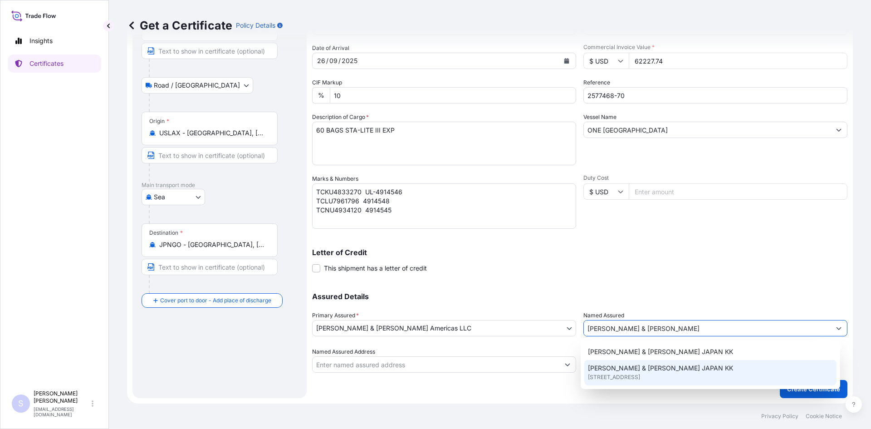
click at [645, 387] on div "[PERSON_NAME] & [PERSON_NAME] JAPAN [PERSON_NAME] & [PERSON_NAME] [GEOGRAPHIC_D…" at bounding box center [711, 364] width 260 height 49
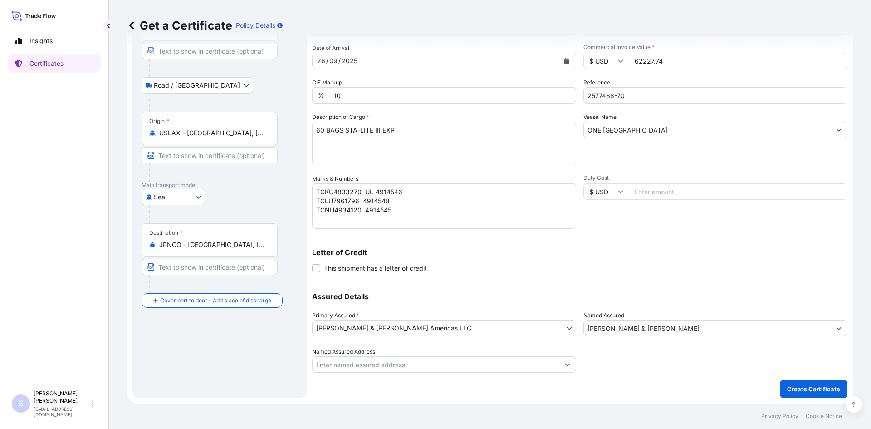
click at [642, 330] on input "[PERSON_NAME] & [PERSON_NAME]" at bounding box center [707, 328] width 247 height 16
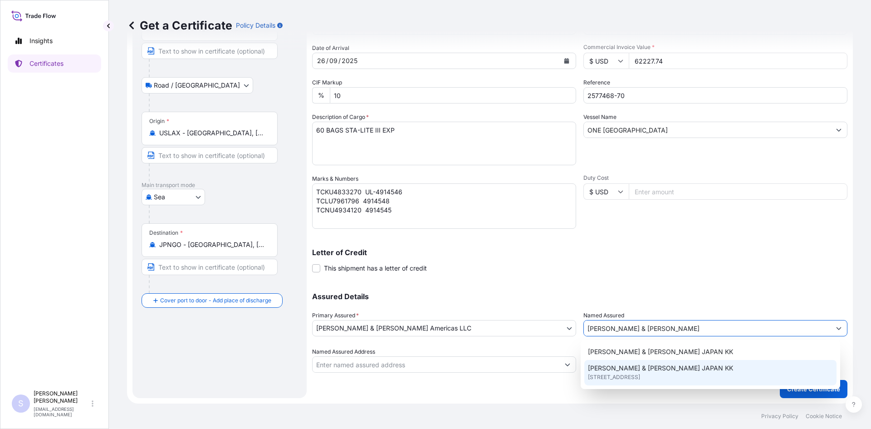
click at [640, 373] on span "[STREET_ADDRESS]" at bounding box center [614, 377] width 52 height 9
type input "[PERSON_NAME] & [PERSON_NAME] JAPAN KK"
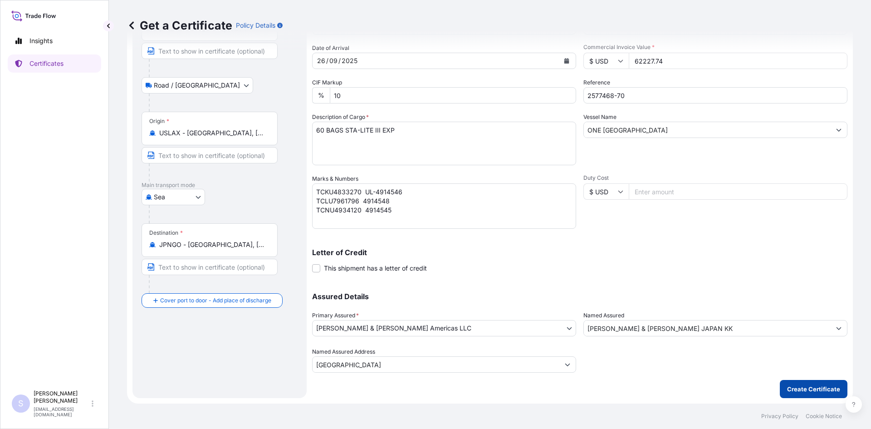
click at [812, 393] on p "Create Certificate" at bounding box center [813, 388] width 53 height 9
type input "[GEOGRAPHIC_DATA]"
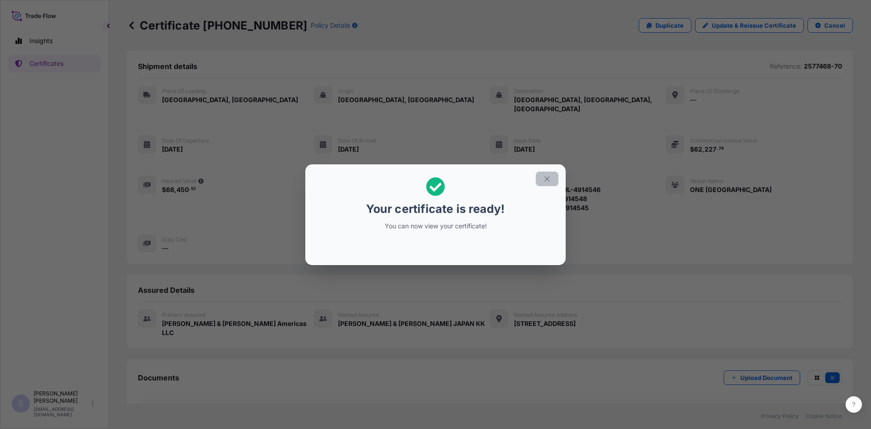
click at [545, 181] on icon "button" at bounding box center [547, 179] width 8 height 8
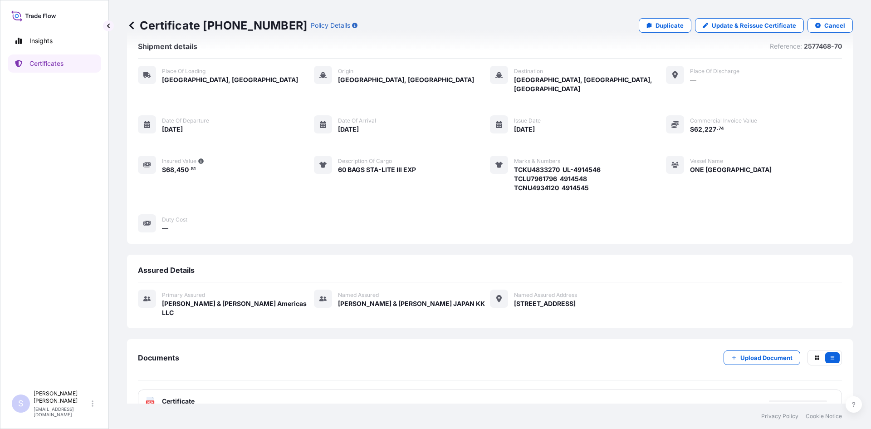
scroll to position [31, 0]
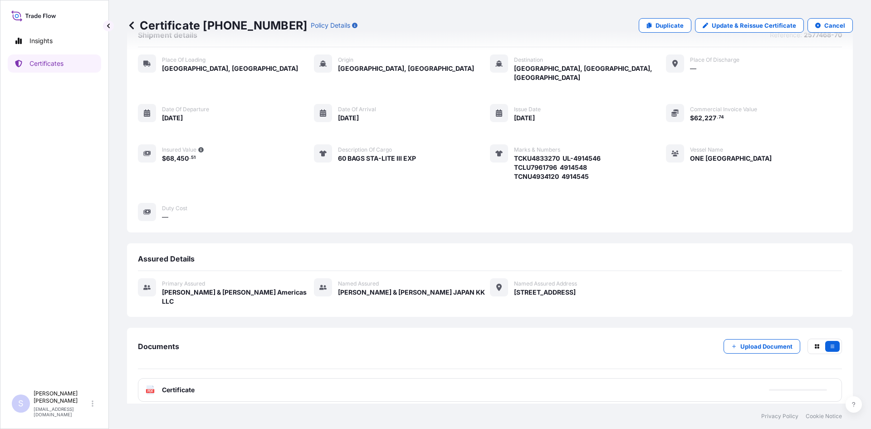
click at [151, 385] on icon at bounding box center [151, 389] width 8 height 9
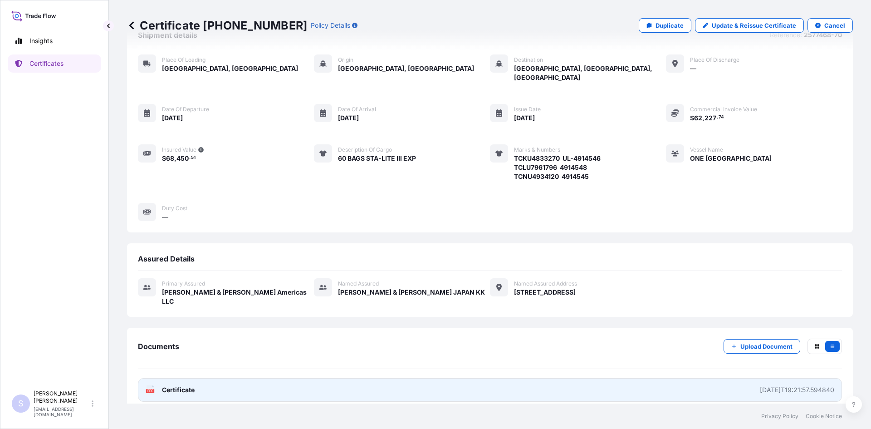
click at [152, 385] on icon at bounding box center [151, 389] width 8 height 9
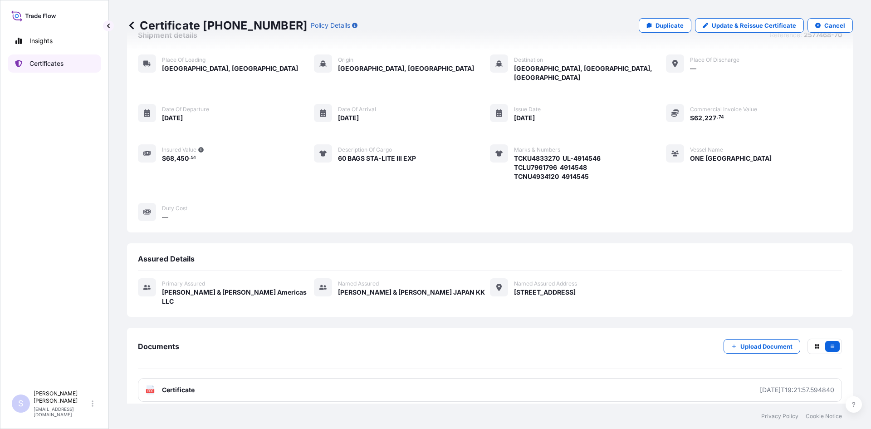
click at [79, 68] on link "Certificates" at bounding box center [54, 63] width 93 height 18
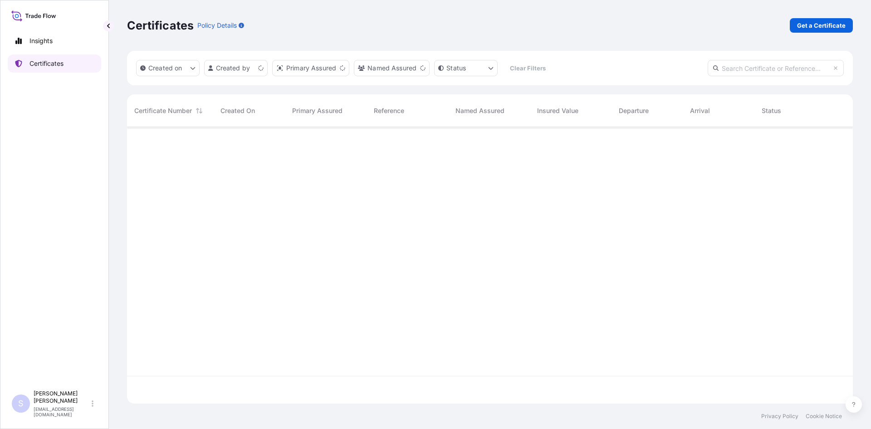
scroll to position [275, 719]
click at [817, 26] on p "Get a Certificate" at bounding box center [821, 25] width 49 height 9
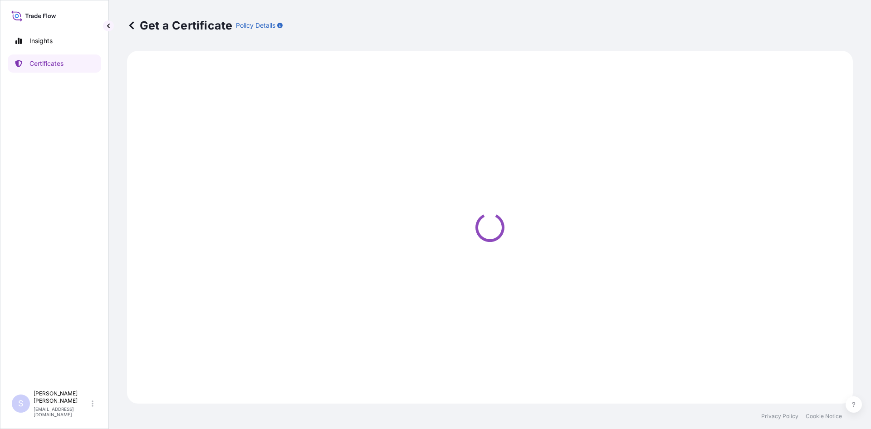
select select "Sea"
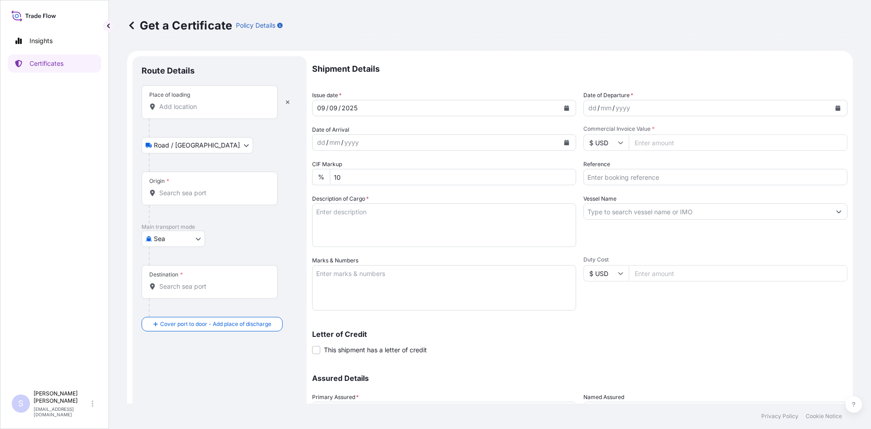
click at [195, 108] on input "Place of loading" at bounding box center [212, 106] width 107 height 9
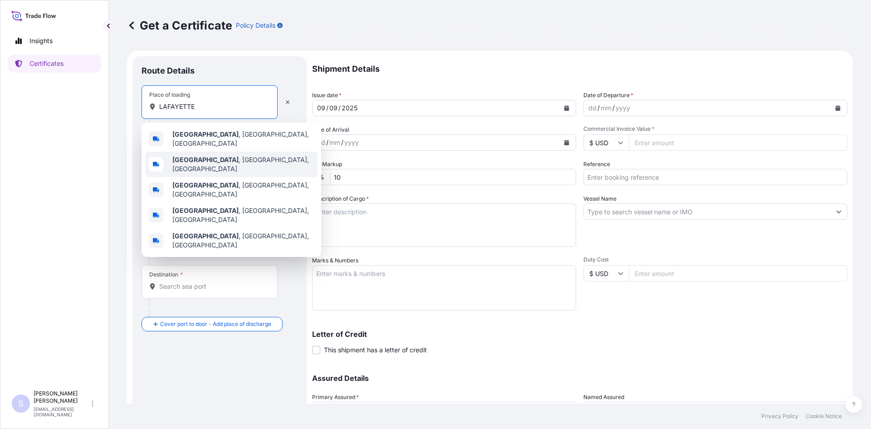
click at [209, 163] on div "[GEOGRAPHIC_DATA] , [GEOGRAPHIC_DATA], [GEOGRAPHIC_DATA]" at bounding box center [231, 164] width 172 height 25
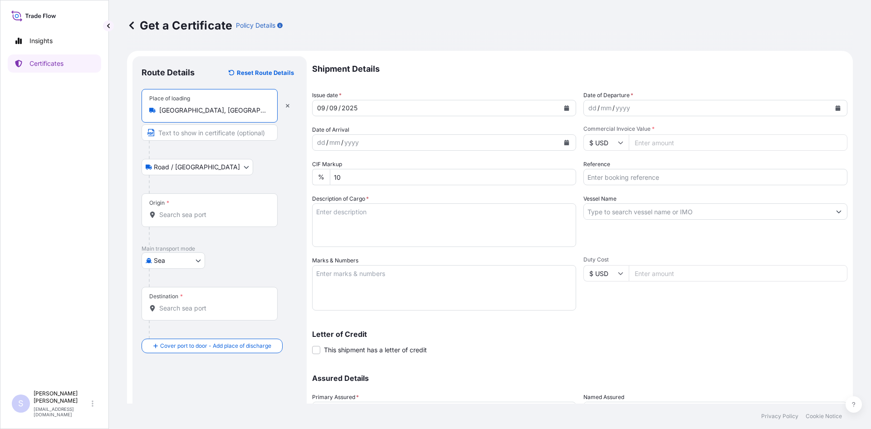
type input "[GEOGRAPHIC_DATA], [GEOGRAPHIC_DATA], [GEOGRAPHIC_DATA]"
click at [197, 216] on input "Origin *" at bounding box center [212, 214] width 107 height 9
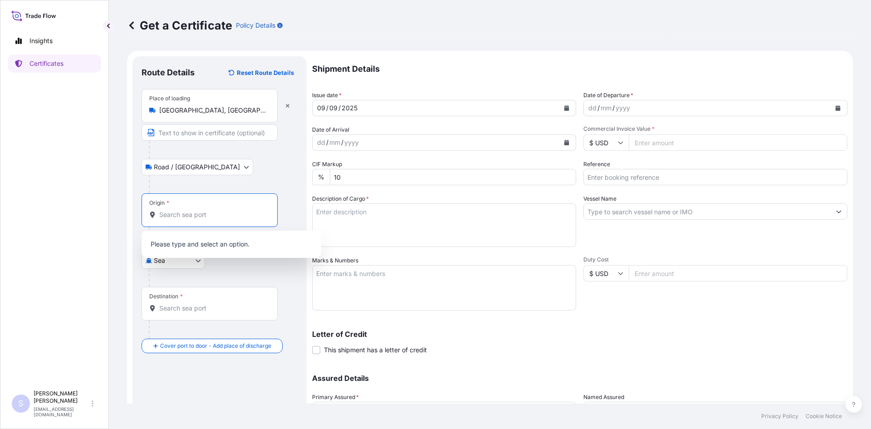
click at [267, 222] on div "Origin *" at bounding box center [210, 210] width 136 height 34
click at [266, 219] on input "Origin *" at bounding box center [212, 214] width 107 height 9
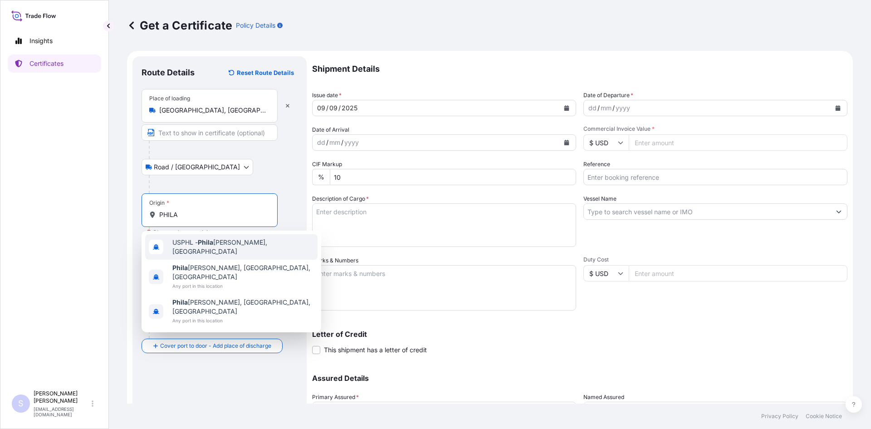
click at [273, 245] on span "USPHL - Phila [PERSON_NAME], [GEOGRAPHIC_DATA]" at bounding box center [243, 247] width 142 height 18
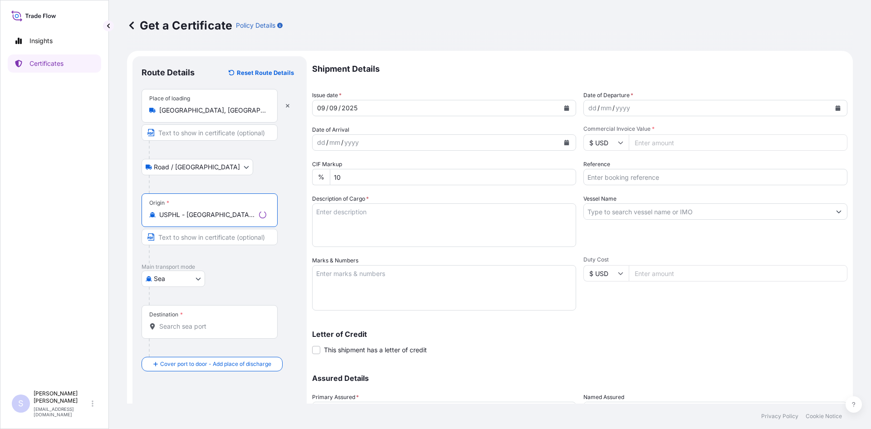
type input "USPHL - [GEOGRAPHIC_DATA], [GEOGRAPHIC_DATA]"
click at [176, 329] on input "Destination *" at bounding box center [212, 326] width 107 height 9
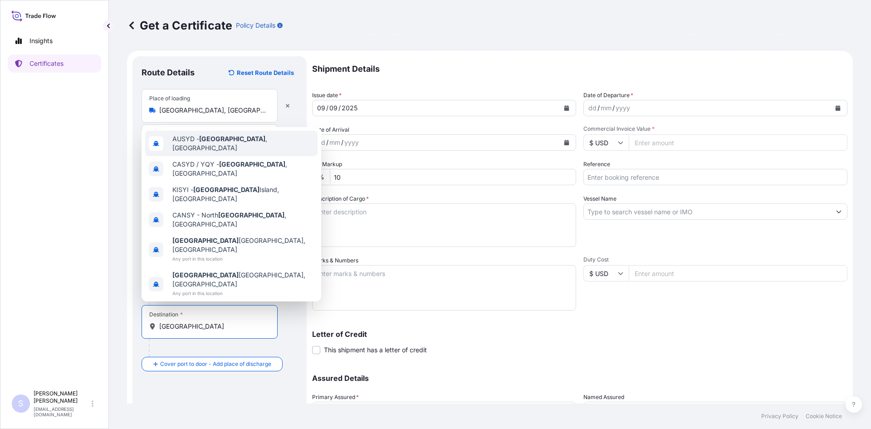
click at [248, 152] on span "AUSYD - [GEOGRAPHIC_DATA] , [GEOGRAPHIC_DATA]" at bounding box center [243, 143] width 142 height 18
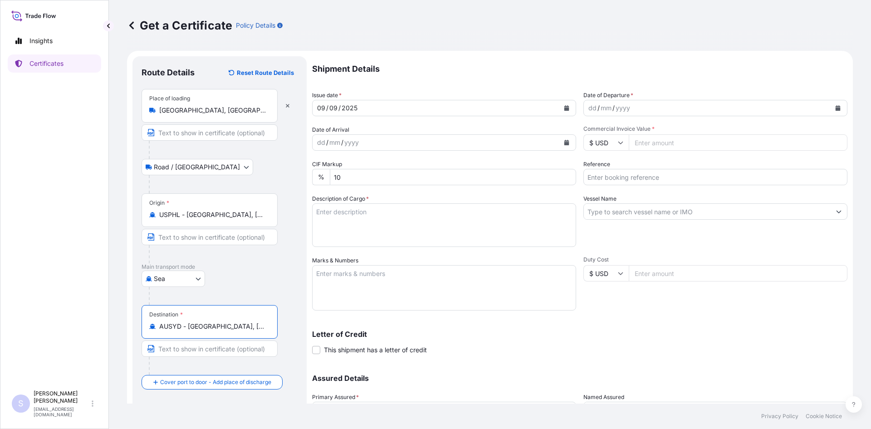
type input "AUSYD - [GEOGRAPHIC_DATA], [GEOGRAPHIC_DATA]"
click at [831, 109] on button "Calendar" at bounding box center [838, 108] width 15 height 15
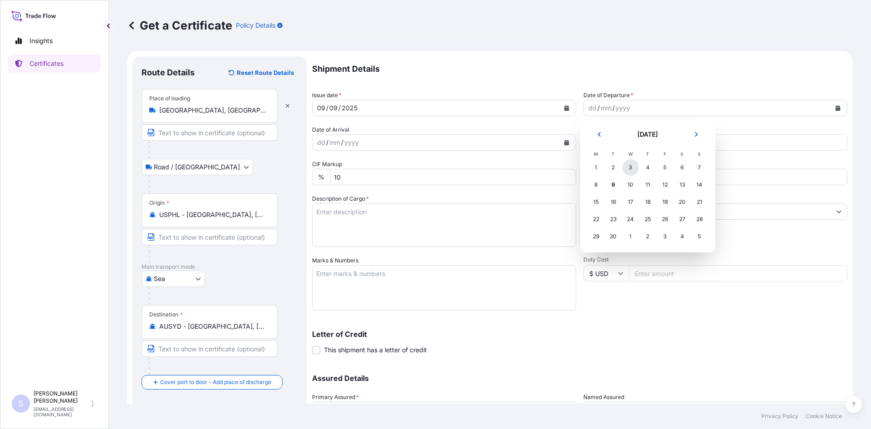
click at [632, 169] on div "3" at bounding box center [631, 167] width 16 height 16
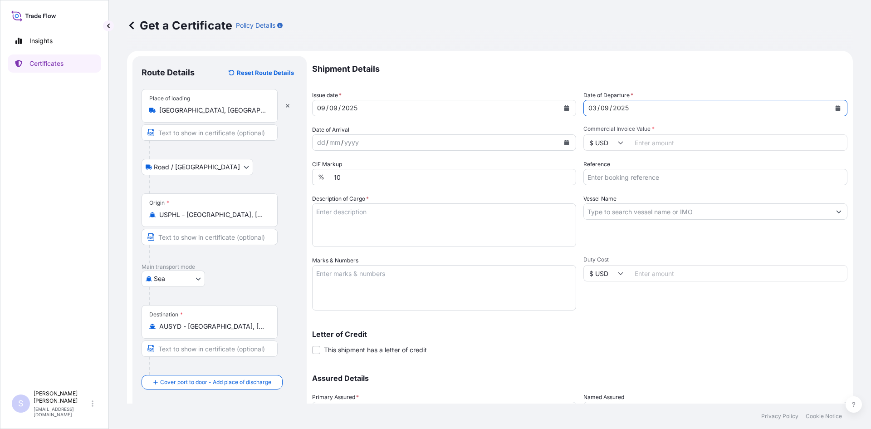
click at [564, 140] on icon "Calendar" at bounding box center [566, 142] width 5 height 5
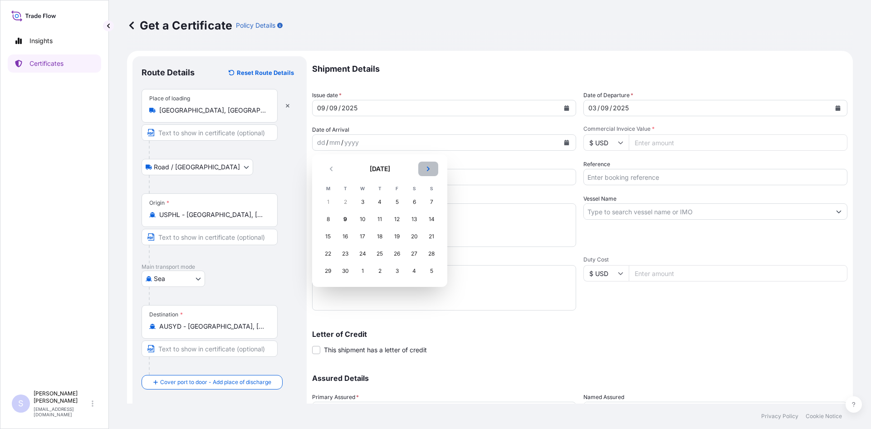
click at [432, 168] on button "Next" at bounding box center [428, 169] width 20 height 15
click at [348, 222] on div "7" at bounding box center [345, 219] width 16 height 16
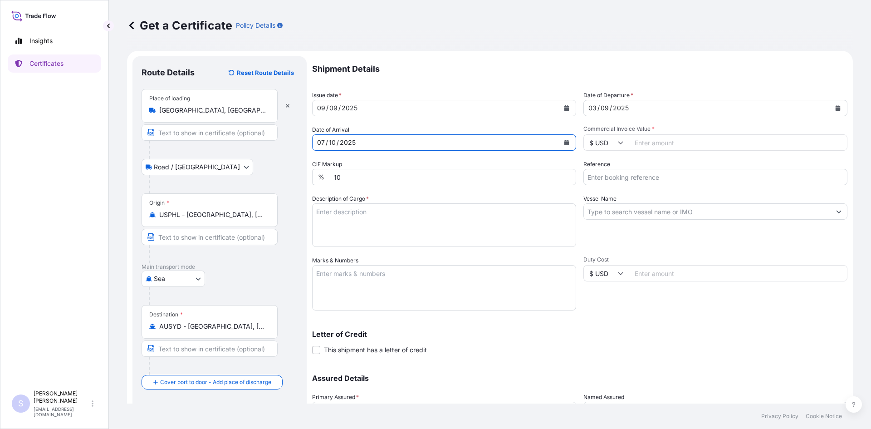
click at [700, 143] on input "Commercial Invoice Value *" at bounding box center [738, 142] width 219 height 16
type input "35904.12"
type input "2579681"
type textarea "850 BAGS PROMITOR SOLUBLE CORN FIBER 85"
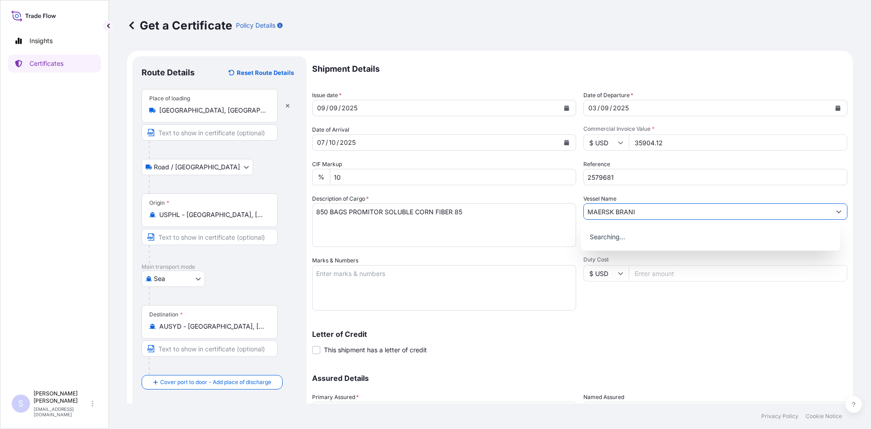
type input "MAERSK BRANI"
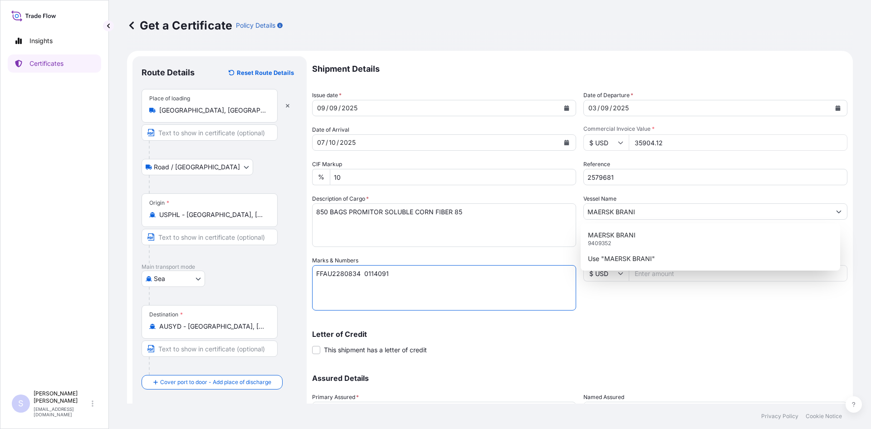
type textarea "FFAU2280834 0114091"
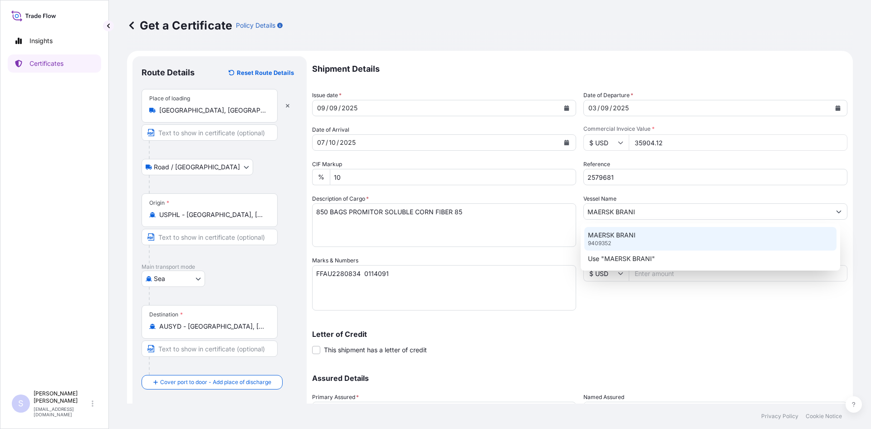
click at [601, 241] on p "9409352" at bounding box center [599, 243] width 23 height 7
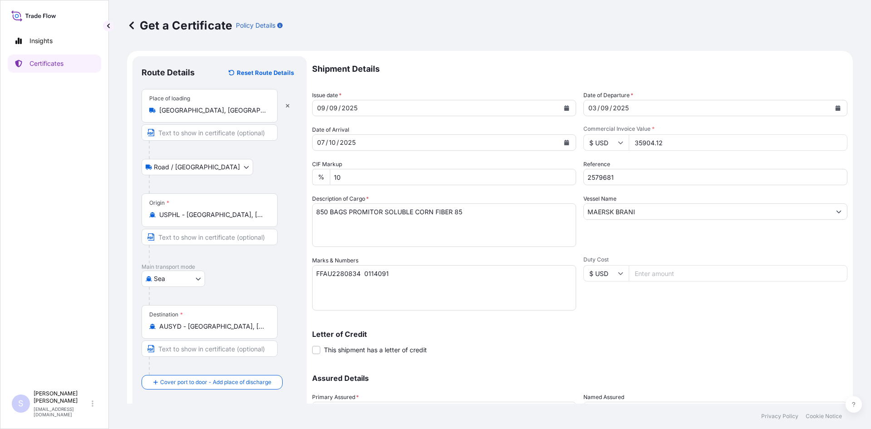
click at [612, 310] on div "Duty Cost $ USD" at bounding box center [716, 283] width 264 height 54
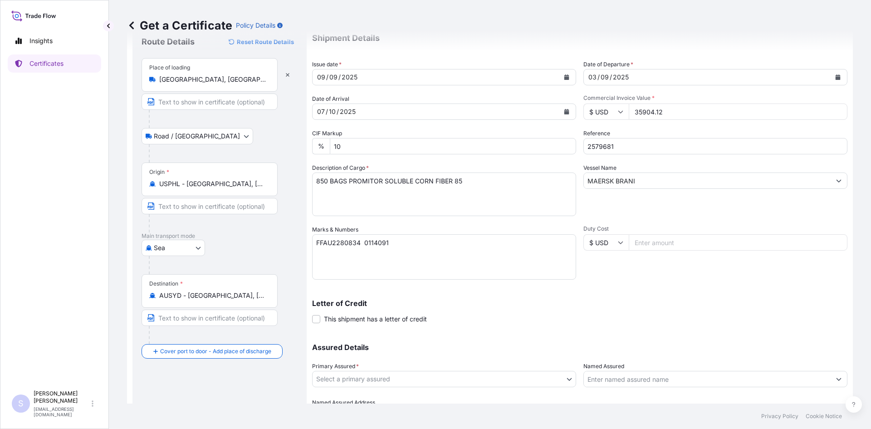
scroll to position [82, 0]
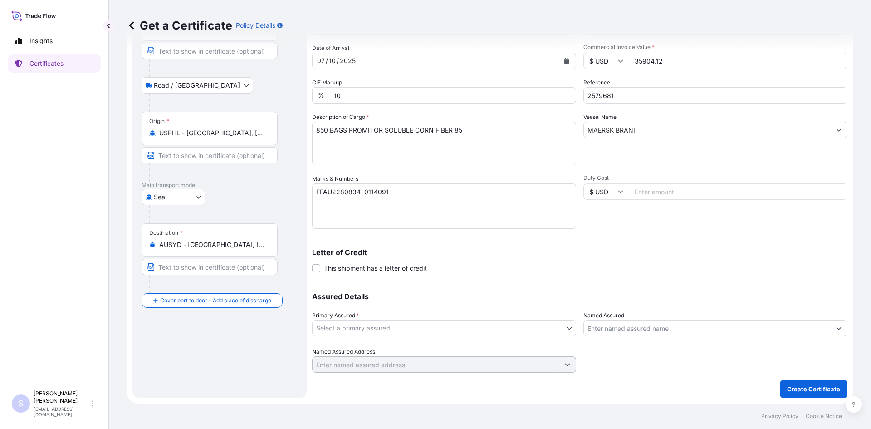
click at [467, 329] on body "Insights Certificates S [PERSON_NAME] [EMAIL_ADDRESS][DOMAIN_NAME] Get a Certif…" at bounding box center [435, 214] width 871 height 429
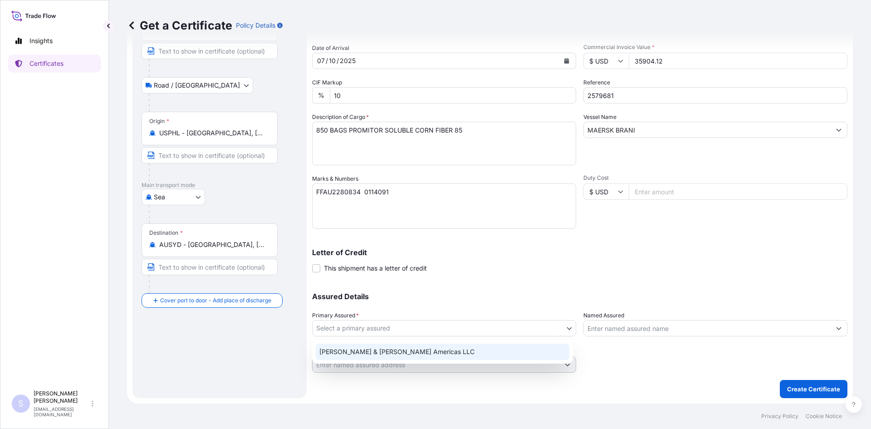
click at [451, 355] on div "[PERSON_NAME] & [PERSON_NAME] Americas LLC" at bounding box center [443, 352] width 254 height 16
select select "31658"
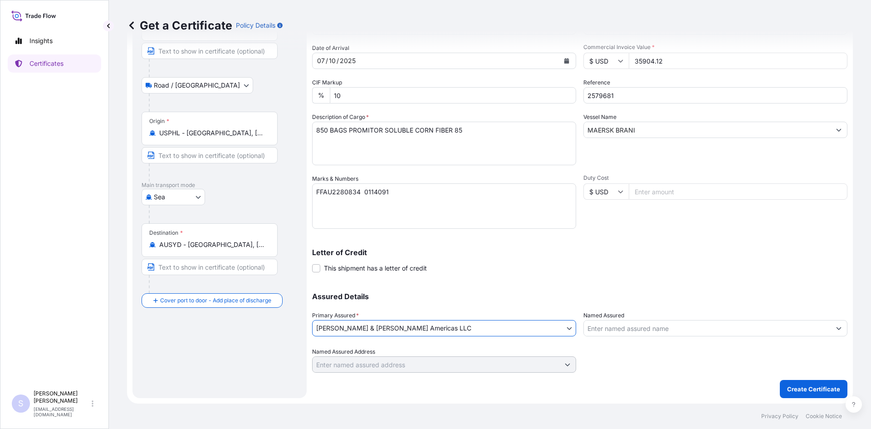
click at [622, 332] on input "Named Assured" at bounding box center [707, 328] width 247 height 16
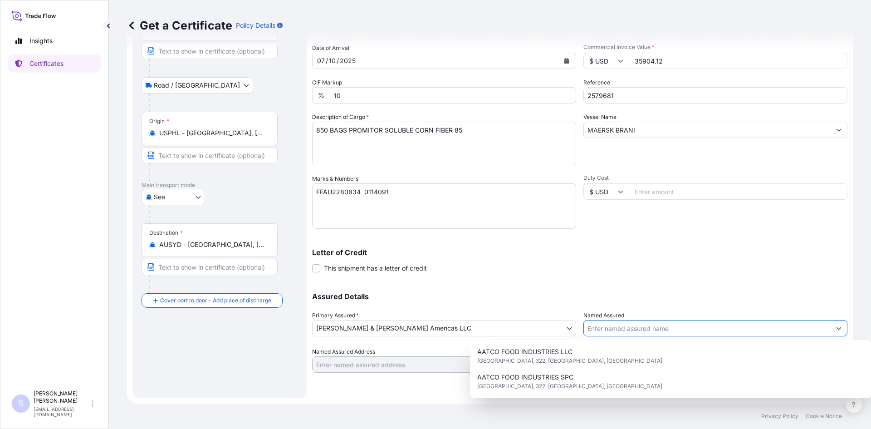
click at [588, 332] on input "Named Assured" at bounding box center [707, 328] width 247 height 16
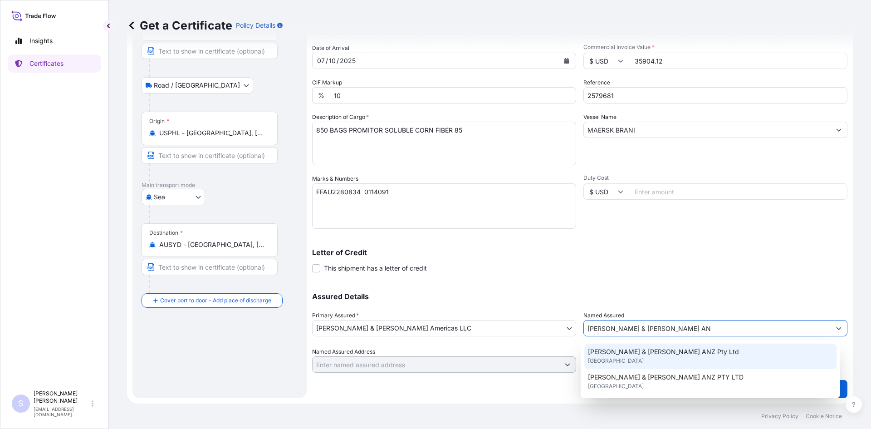
click at [604, 365] on div "[PERSON_NAME] & [PERSON_NAME] ANZ Pty Ltd [GEOGRAPHIC_DATA]" at bounding box center [711, 356] width 253 height 25
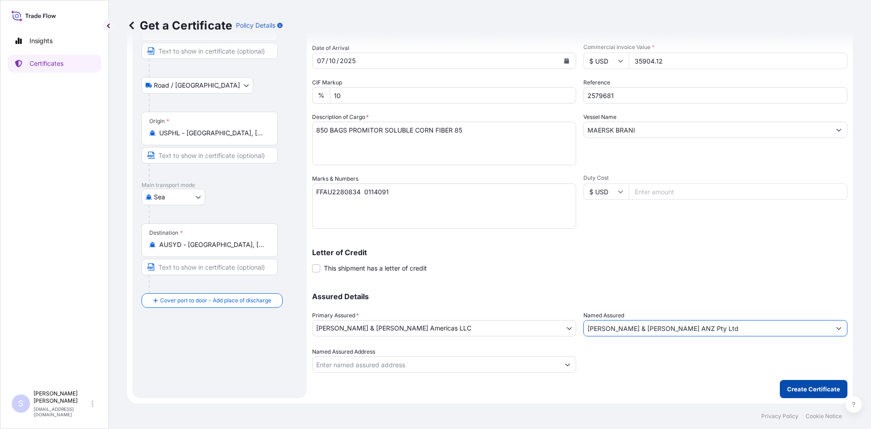
type input "[PERSON_NAME] & [PERSON_NAME] ANZ Pty Ltd"
click at [815, 393] on p "Create Certificate" at bounding box center [813, 388] width 53 height 9
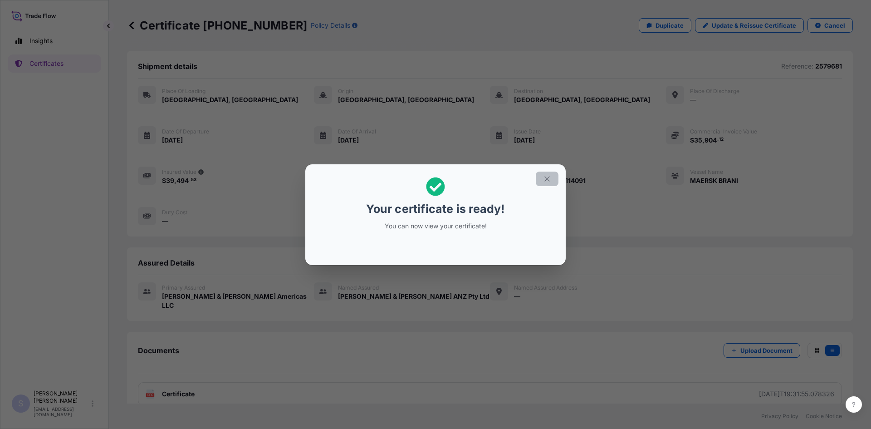
click at [547, 180] on icon "button" at bounding box center [547, 179] width 8 height 8
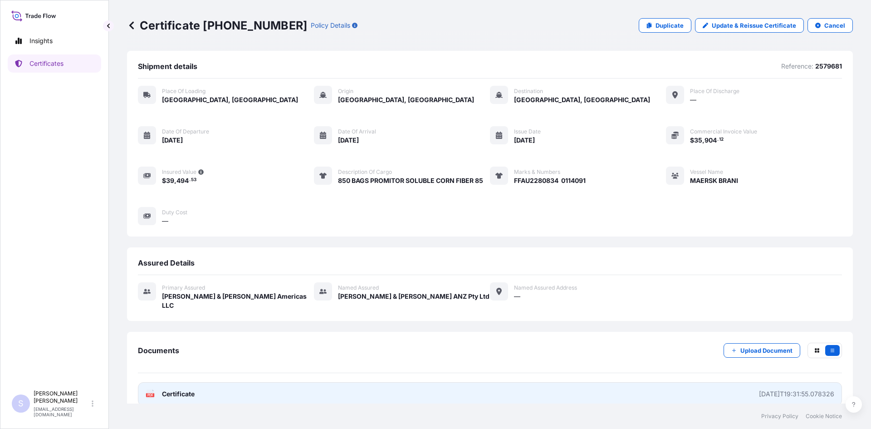
click at [152, 390] on link "PDF Certificate [DATE]T19:31:55.078326" at bounding box center [490, 394] width 704 height 24
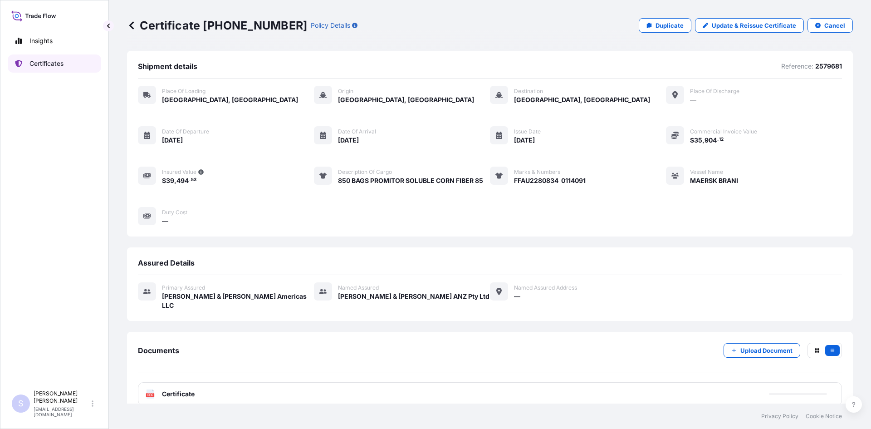
click at [68, 62] on link "Certificates" at bounding box center [54, 63] width 93 height 18
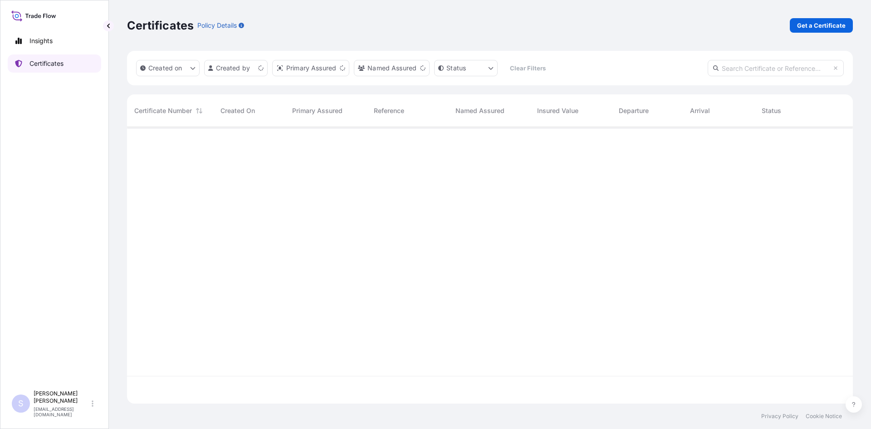
scroll to position [275, 719]
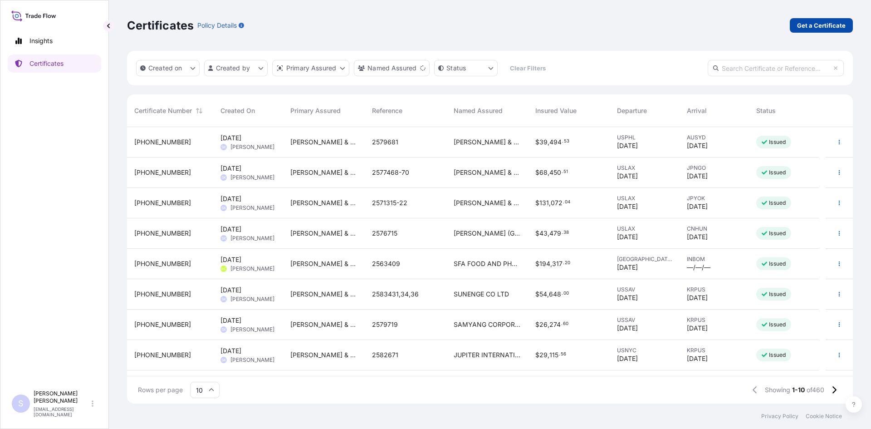
click at [821, 28] on p "Get a Certificate" at bounding box center [821, 25] width 49 height 9
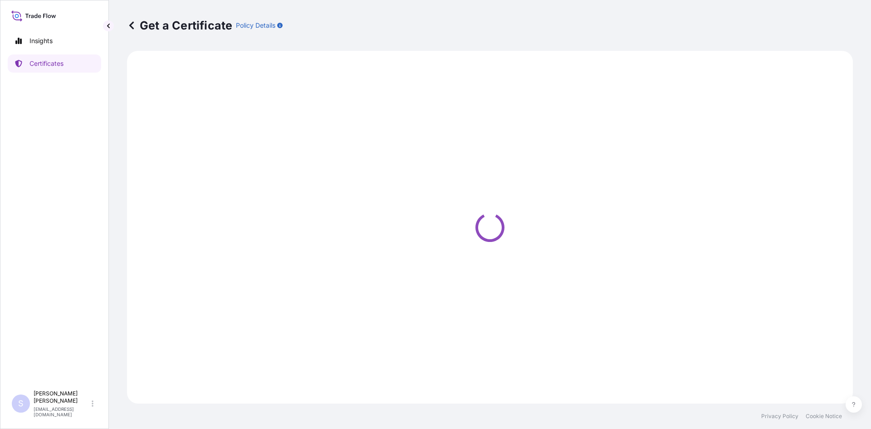
select select "Sea"
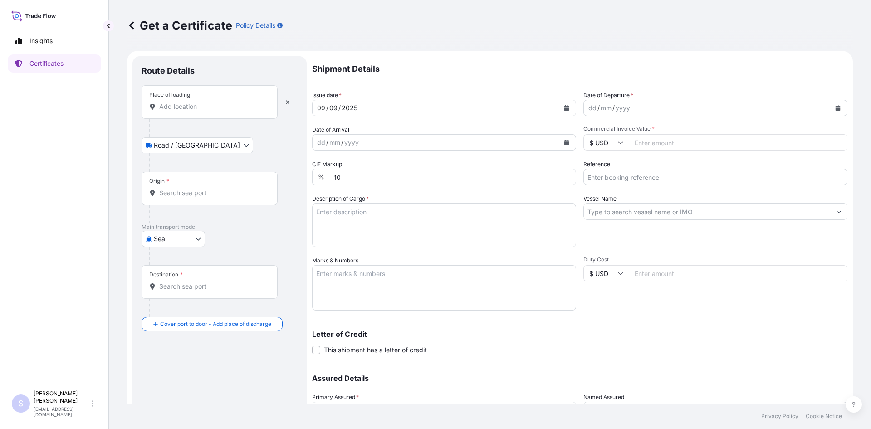
click at [180, 103] on input "Place of loading" at bounding box center [212, 106] width 107 height 9
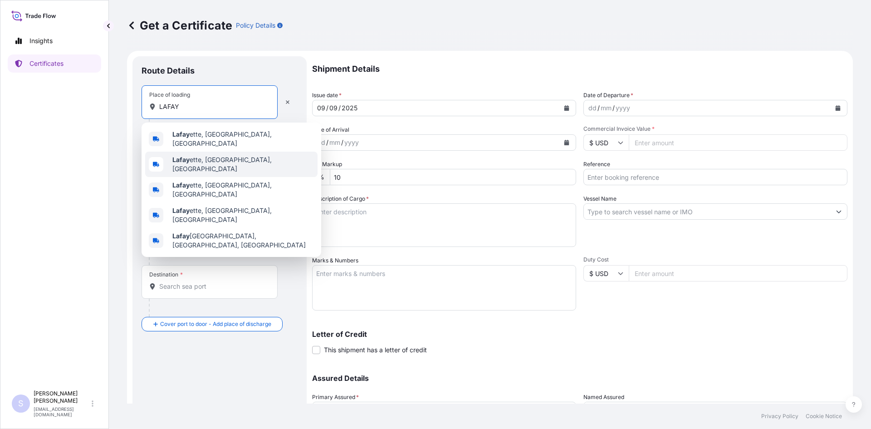
click at [181, 153] on div "Lafay ette, [GEOGRAPHIC_DATA], [GEOGRAPHIC_DATA]" at bounding box center [231, 164] width 172 height 25
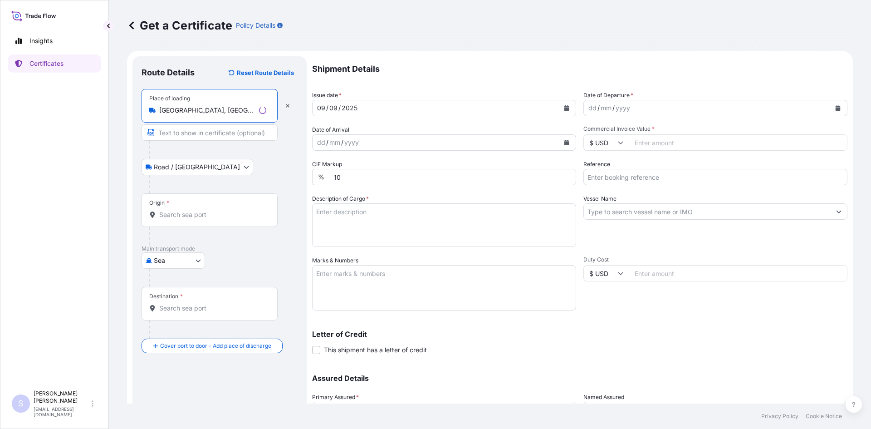
type input "[GEOGRAPHIC_DATA], [GEOGRAPHIC_DATA], [GEOGRAPHIC_DATA]"
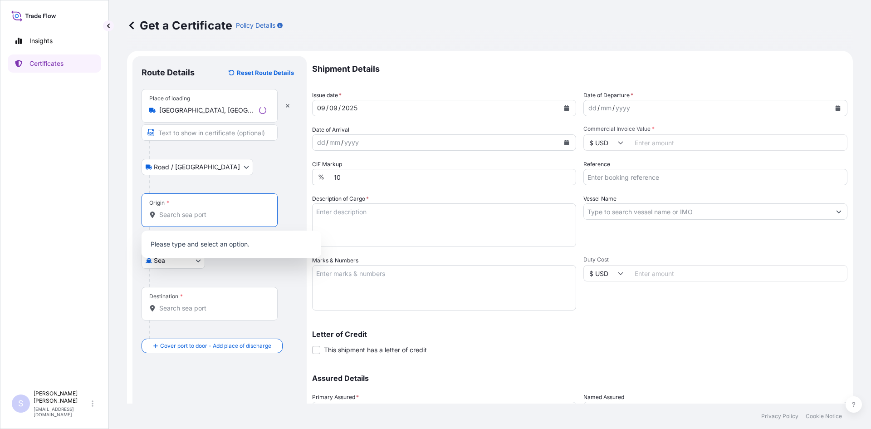
click at [180, 211] on input "Origin *" at bounding box center [212, 214] width 107 height 9
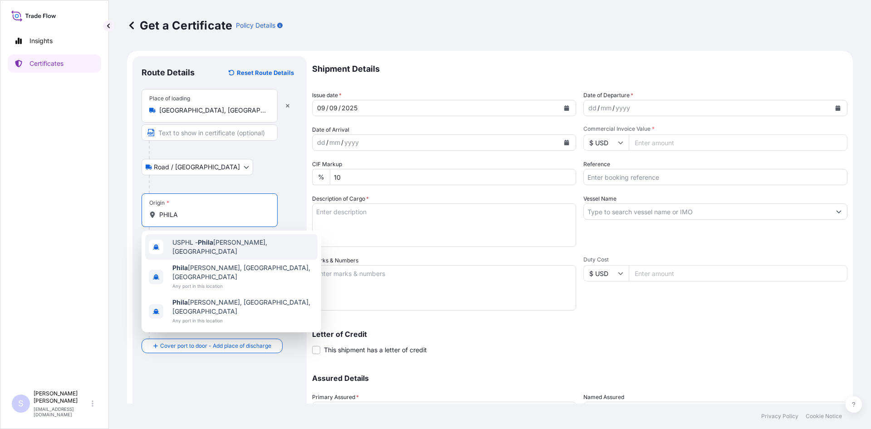
click at [187, 241] on span "USPHL - Phila [PERSON_NAME], [GEOGRAPHIC_DATA]" at bounding box center [243, 247] width 142 height 18
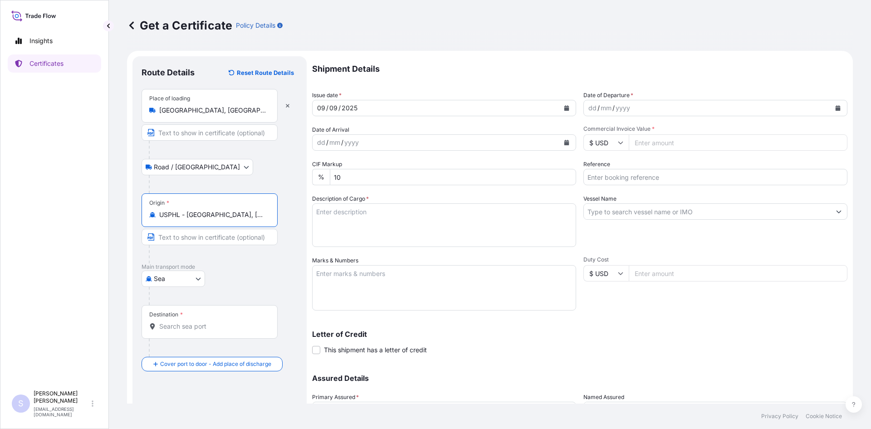
type input "USPHL - [GEOGRAPHIC_DATA], [GEOGRAPHIC_DATA]"
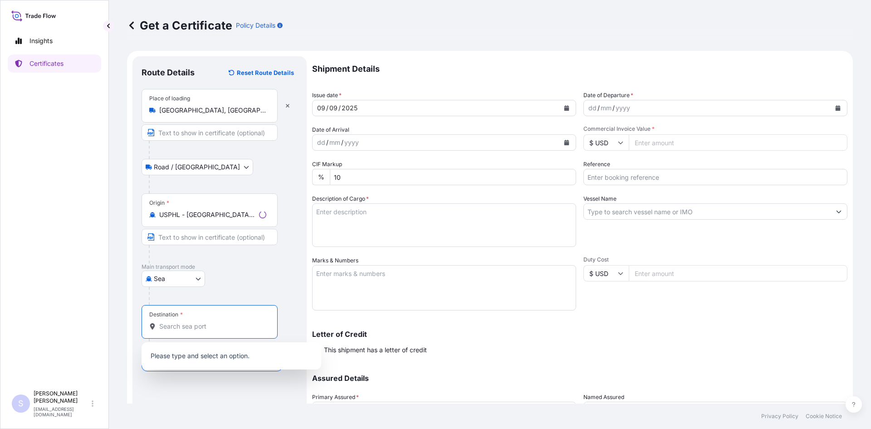
click at [186, 324] on input "Destination *" at bounding box center [212, 326] width 107 height 9
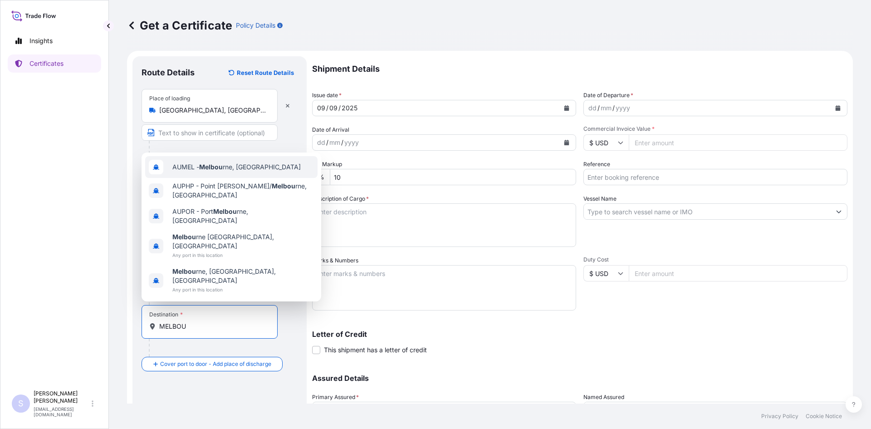
click at [210, 178] on div "AUMEL - Melbou rne, [GEOGRAPHIC_DATA]" at bounding box center [231, 167] width 172 height 22
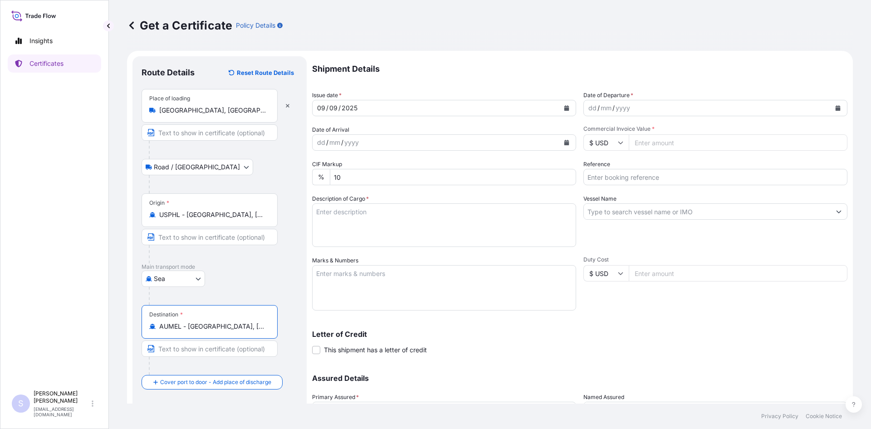
type input "AUMEL - [GEOGRAPHIC_DATA], [GEOGRAPHIC_DATA]"
click at [836, 107] on icon "Calendar" at bounding box center [838, 107] width 5 height 5
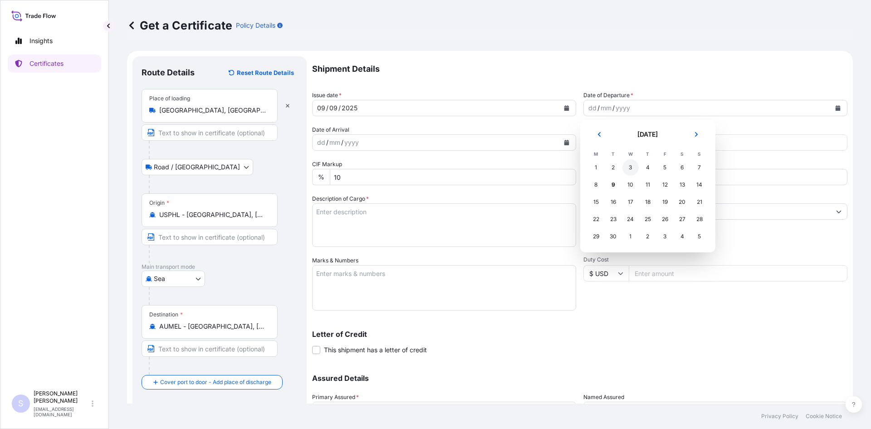
click at [630, 173] on div "3" at bounding box center [631, 167] width 16 height 16
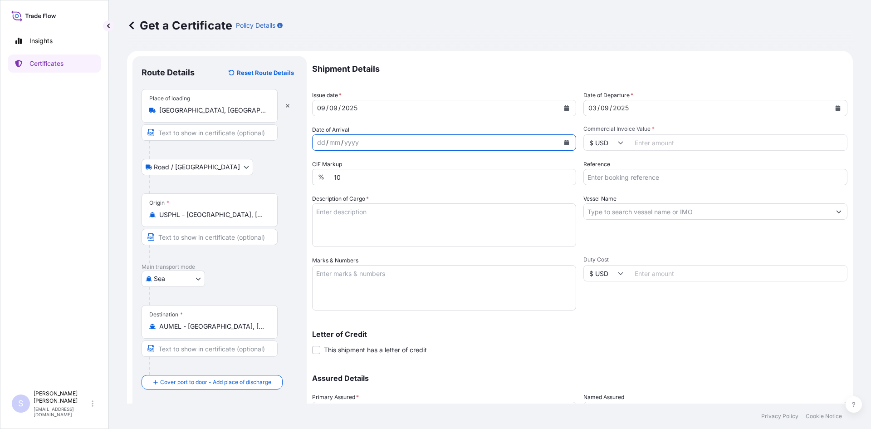
click at [565, 143] on icon "Calendar" at bounding box center [567, 142] width 5 height 5
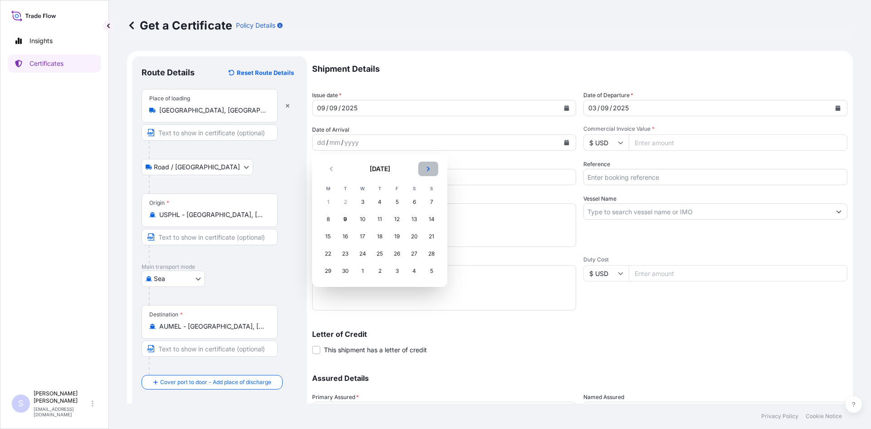
click at [429, 172] on button "Next" at bounding box center [428, 169] width 20 height 15
click at [395, 221] on div "10" at bounding box center [397, 219] width 16 height 16
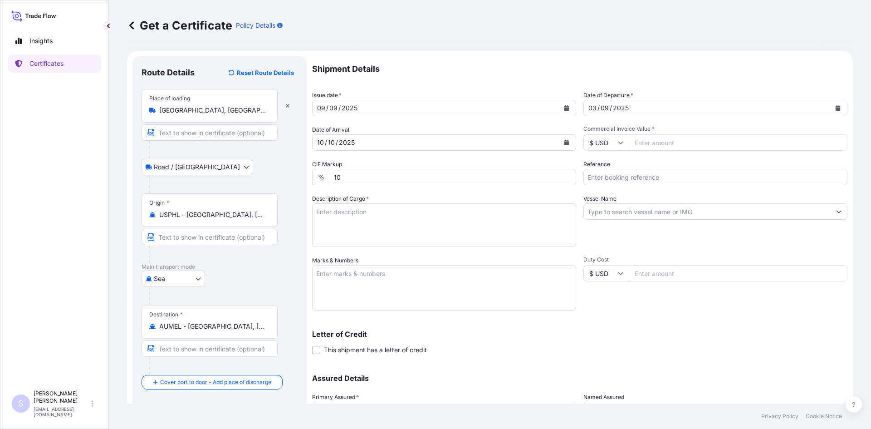
click at [659, 141] on input "Commercial Invoice Value *" at bounding box center [738, 142] width 219 height 16
type input "35329.18"
type input "2556562"
type textarea "150 BAGS MIRA-MIST 662 STARCH 700 BAGS INSTANT TENDER-JEL C STARCH"
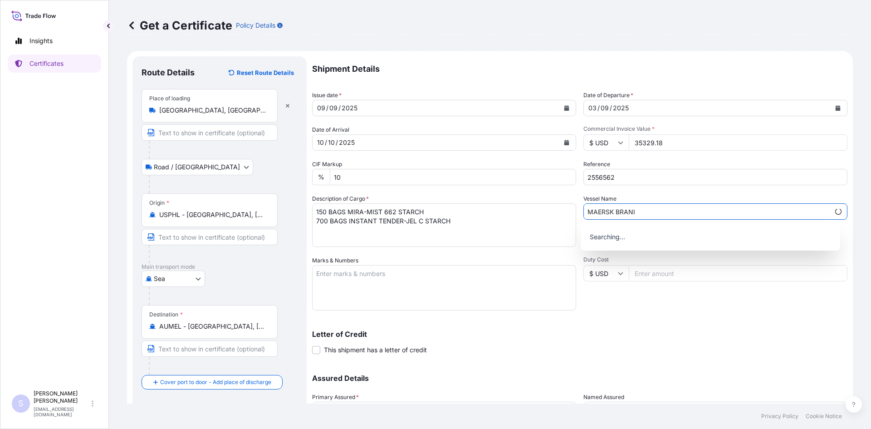
type input "MAERSK BRANI"
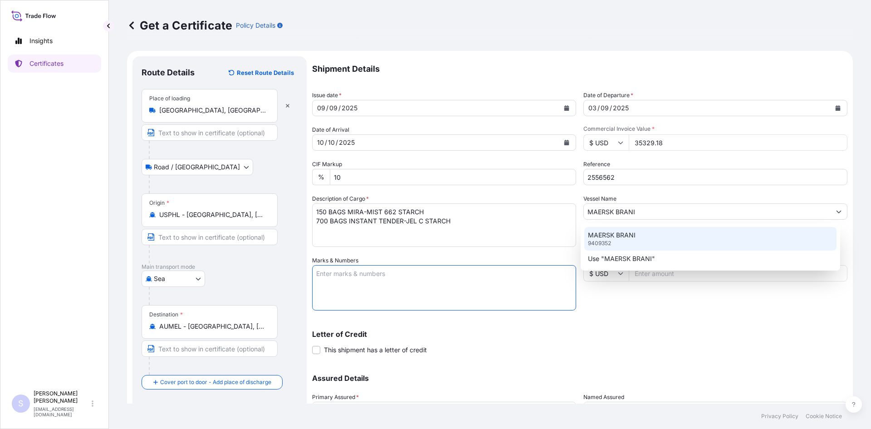
click at [634, 232] on p "MAERSK BRANI" at bounding box center [612, 235] width 48 height 9
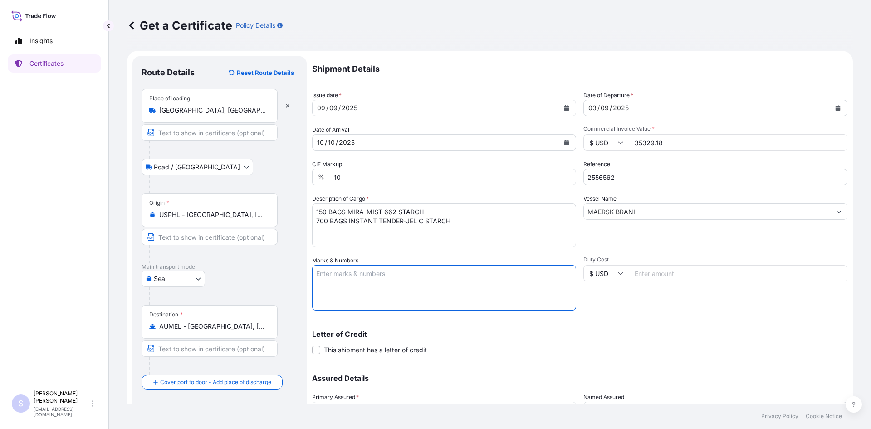
click at [401, 283] on textarea "Marks & Numbers" at bounding box center [444, 287] width 264 height 45
type textarea "MRSU8548240 0104749"
click at [592, 302] on div "Duty Cost $ USD" at bounding box center [716, 283] width 264 height 54
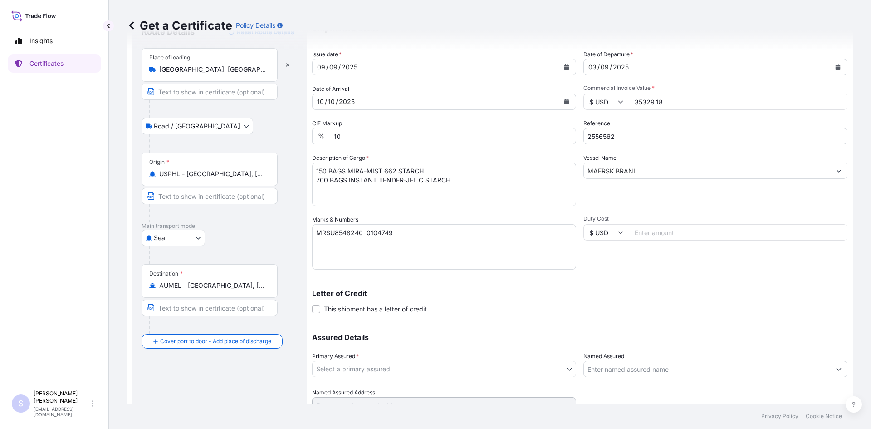
scroll to position [82, 0]
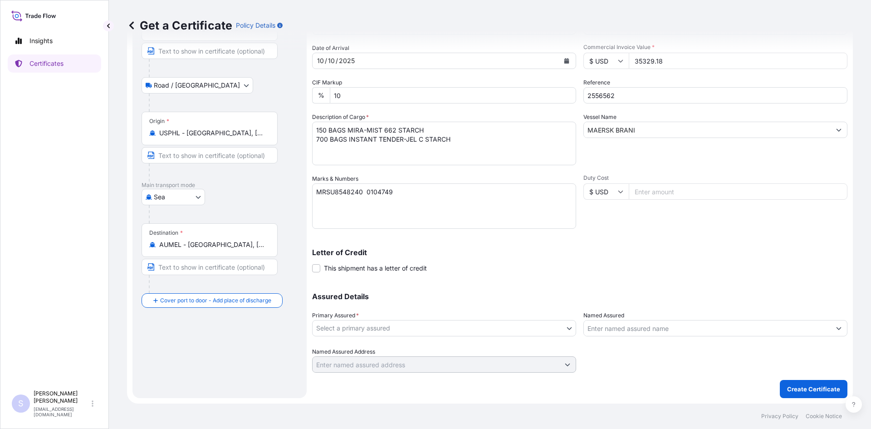
click at [445, 325] on body "Insights Certificates S [PERSON_NAME] [EMAIL_ADDRESS][DOMAIN_NAME] Get a Certif…" at bounding box center [435, 214] width 871 height 429
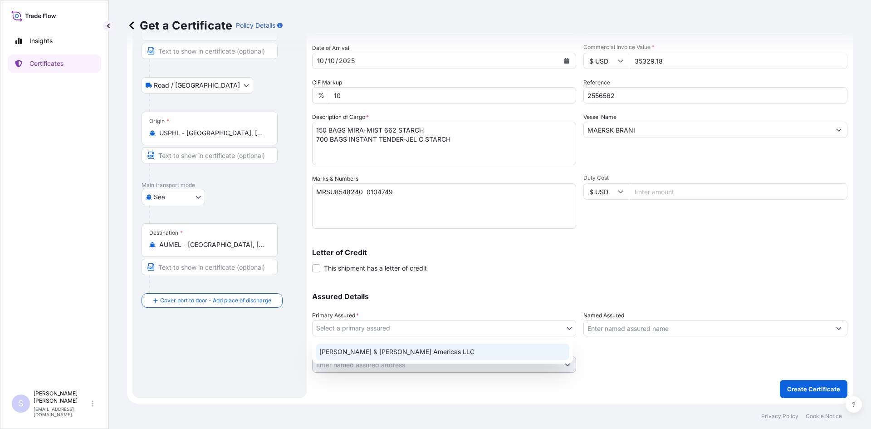
click at [433, 347] on div "[PERSON_NAME] & [PERSON_NAME] Americas LLC" at bounding box center [443, 352] width 254 height 16
select select "31658"
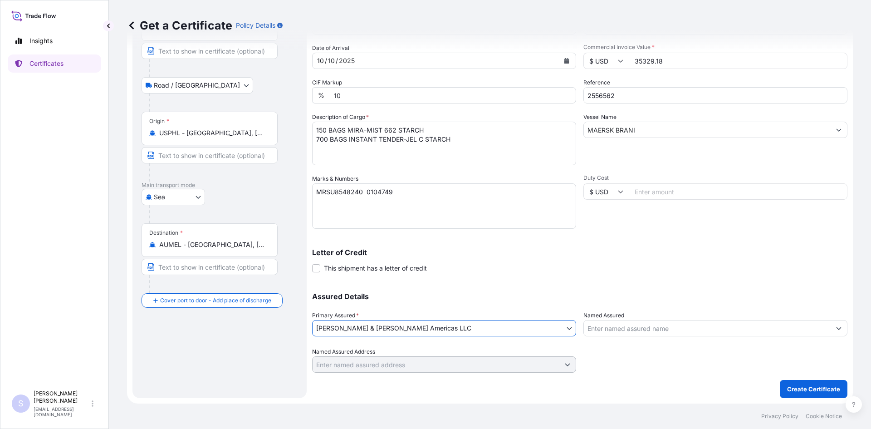
click at [654, 334] on input "Named Assured" at bounding box center [707, 328] width 247 height 16
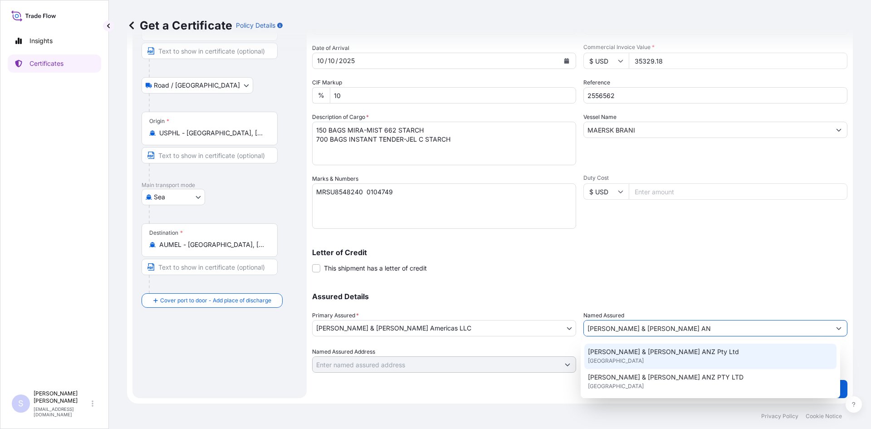
click at [647, 348] on span "[PERSON_NAME] & [PERSON_NAME] ANZ Pty Ltd" at bounding box center [663, 351] width 151 height 9
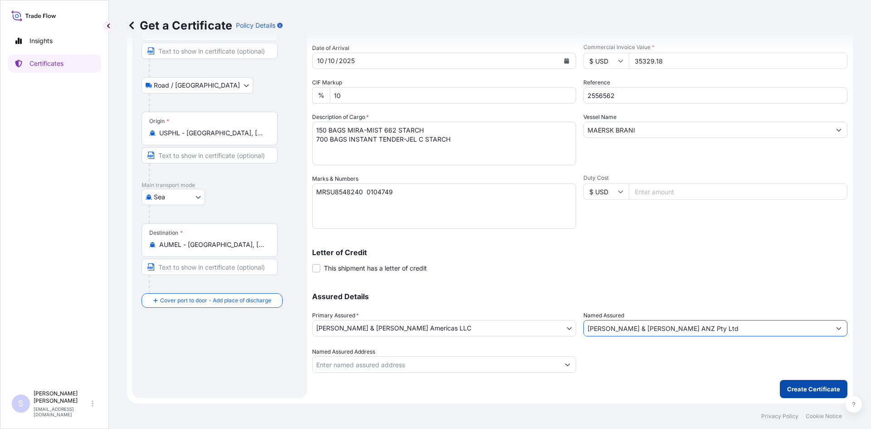
type input "[PERSON_NAME] & [PERSON_NAME] ANZ Pty Ltd"
click at [789, 392] on p "Create Certificate" at bounding box center [813, 388] width 53 height 9
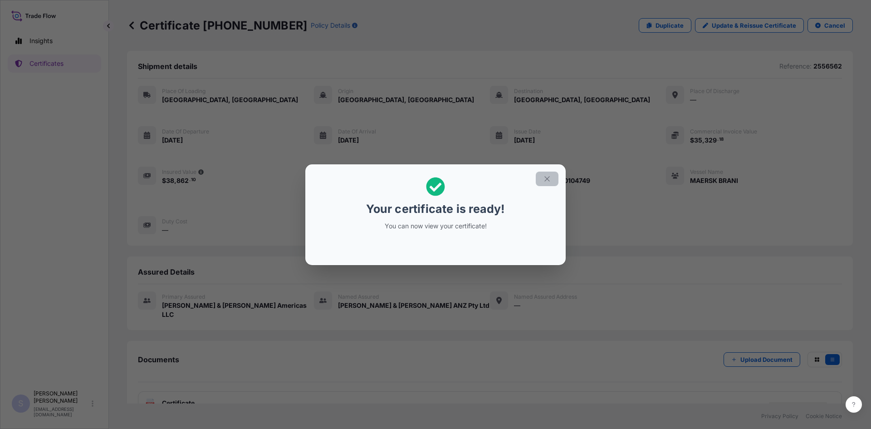
click at [542, 180] on button "button" at bounding box center [547, 179] width 23 height 15
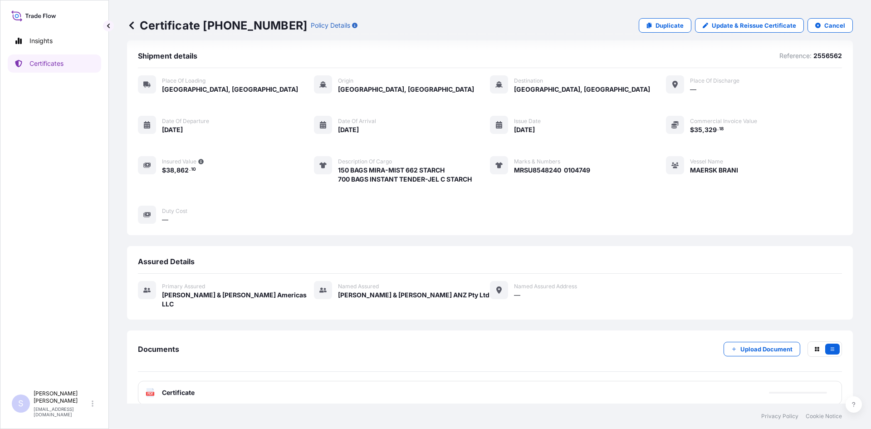
scroll to position [13, 0]
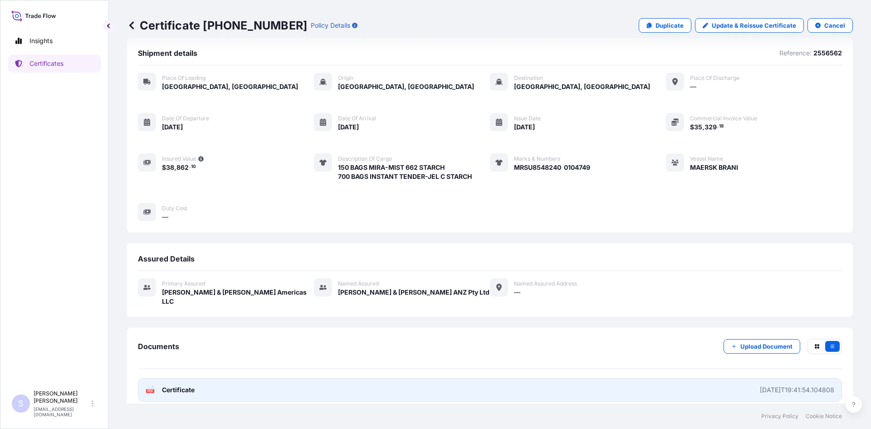
click at [150, 389] on rect at bounding box center [150, 391] width 8 height 4
